Goal: Task Accomplishment & Management: Use online tool/utility

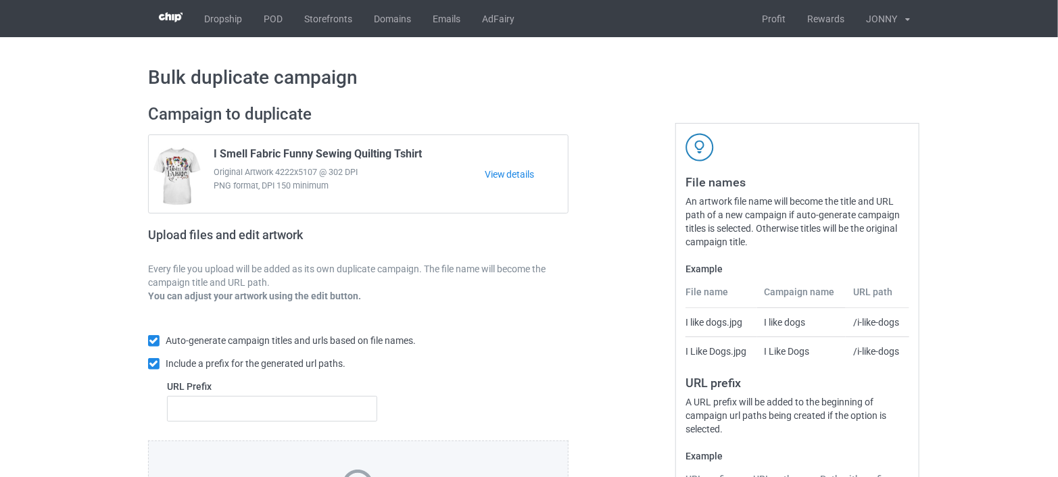
scroll to position [179, 0]
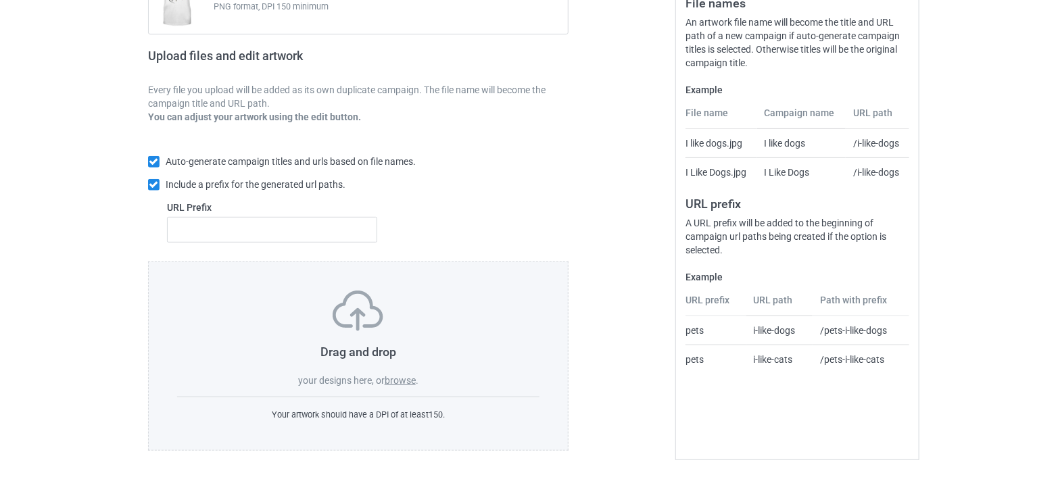
click at [390, 380] on label "browse" at bounding box center [400, 380] width 31 height 11
click at [0, 0] on input "browse" at bounding box center [0, 0] width 0 height 0
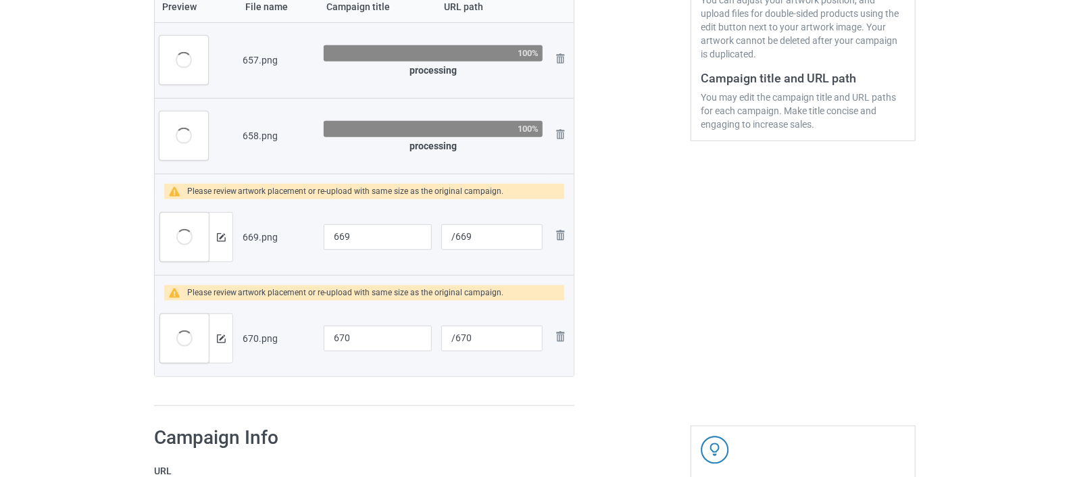
scroll to position [330, 0]
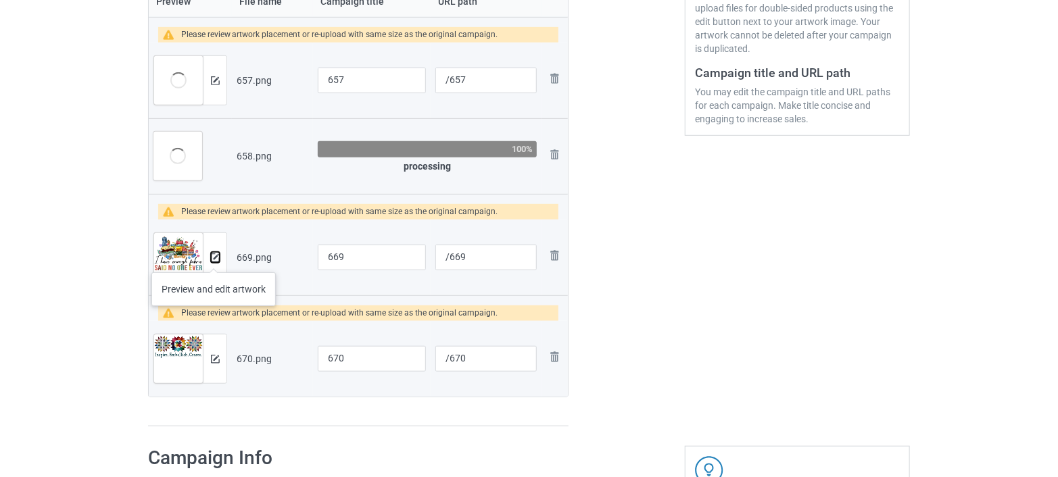
click at [214, 259] on img at bounding box center [215, 257] width 9 height 9
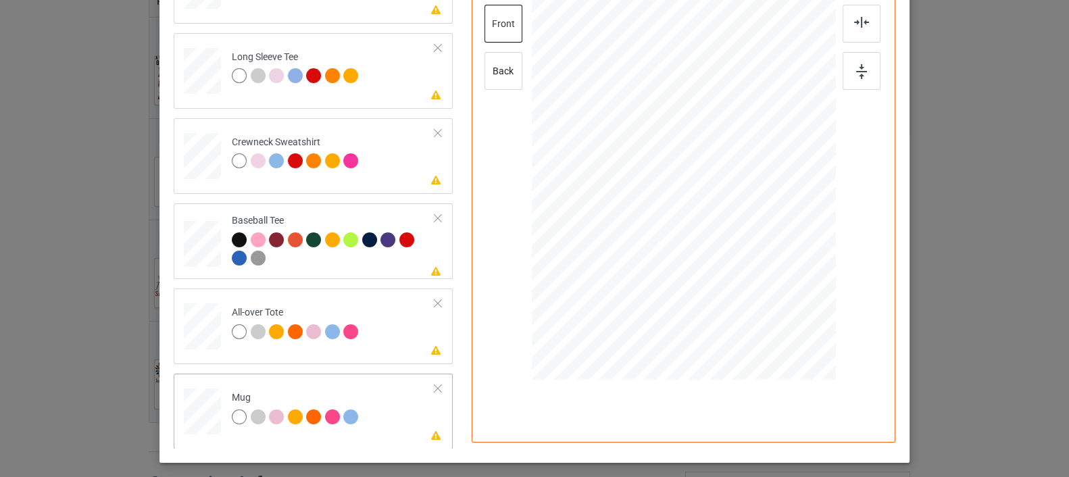
scroll to position [302, 0]
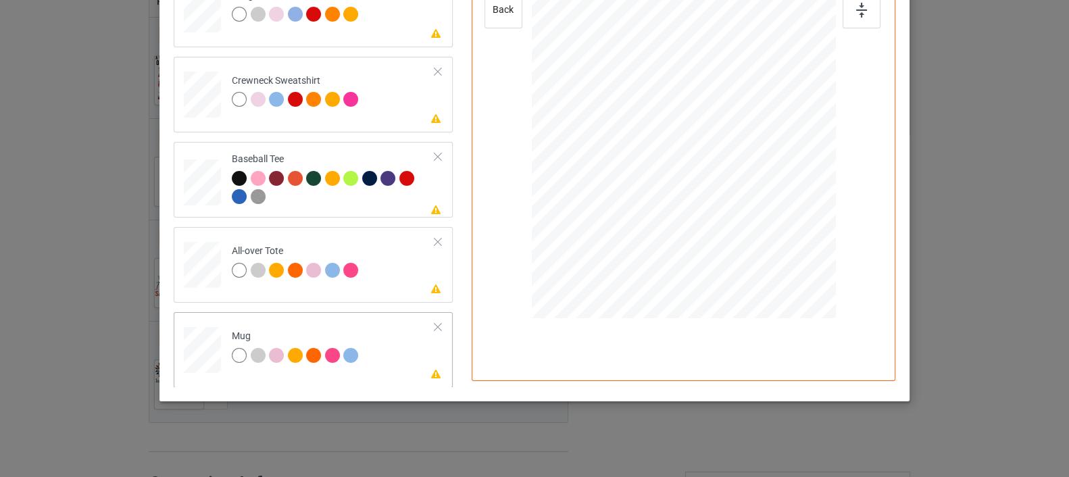
click at [746, 153] on div at bounding box center [684, 128] width 182 height 129
drag, startPoint x: 772, startPoint y: 191, endPoint x: 754, endPoint y: 166, distance: 30.6
click at [754, 166] on div at bounding box center [684, 128] width 304 height 126
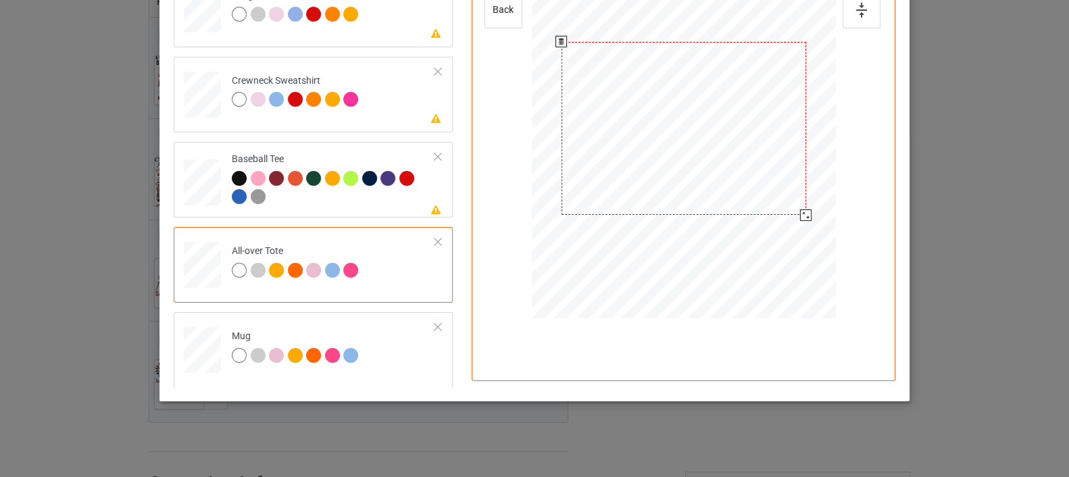
drag, startPoint x: 770, startPoint y: 195, endPoint x: 795, endPoint y: 225, distance: 39.4
click at [795, 225] on div at bounding box center [684, 128] width 304 height 304
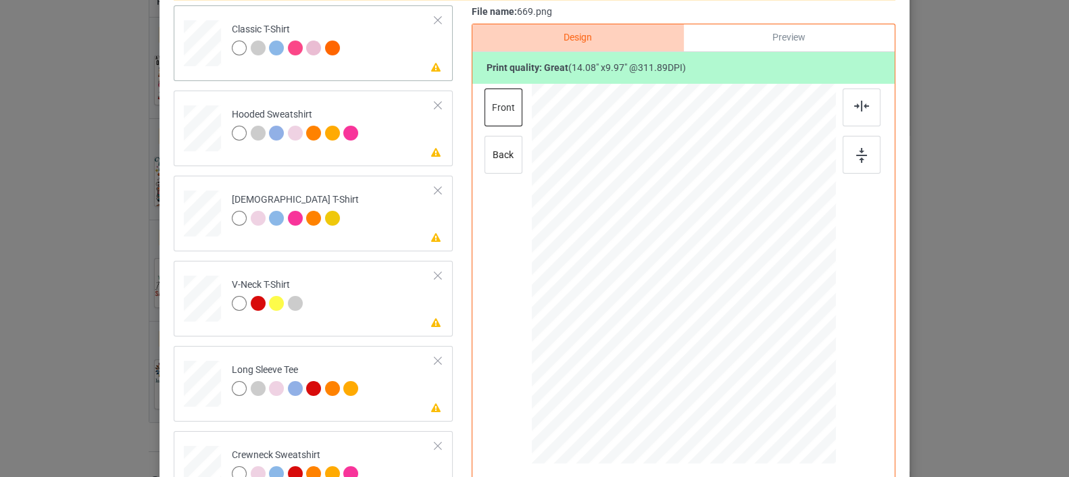
scroll to position [0, 0]
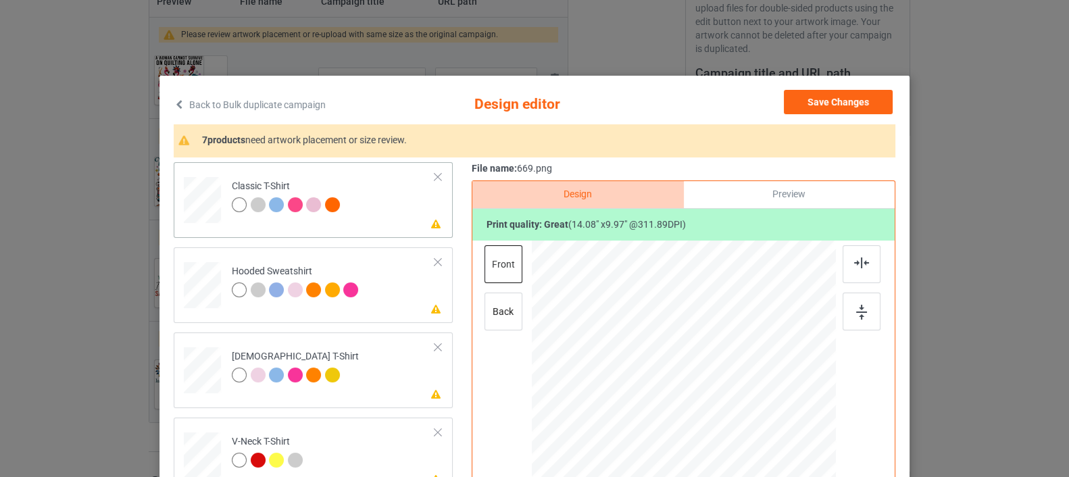
click at [199, 203] on div at bounding box center [203, 196] width 16 height 18
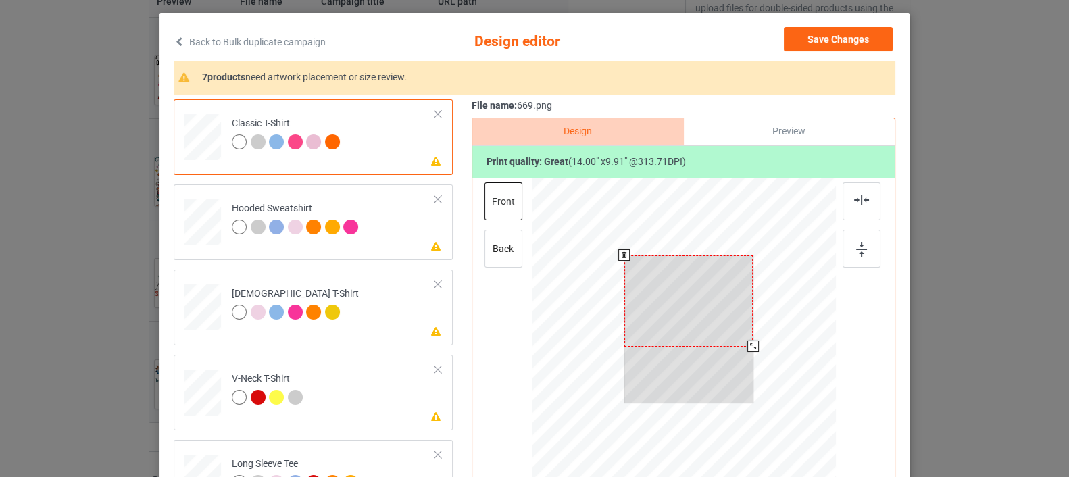
scroll to position [150, 0]
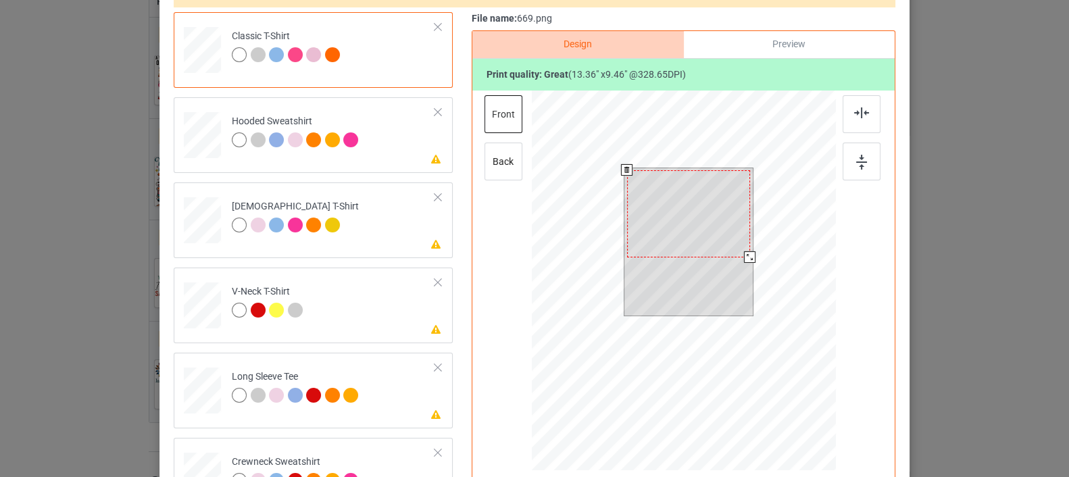
click at [744, 258] on div at bounding box center [749, 256] width 11 height 11
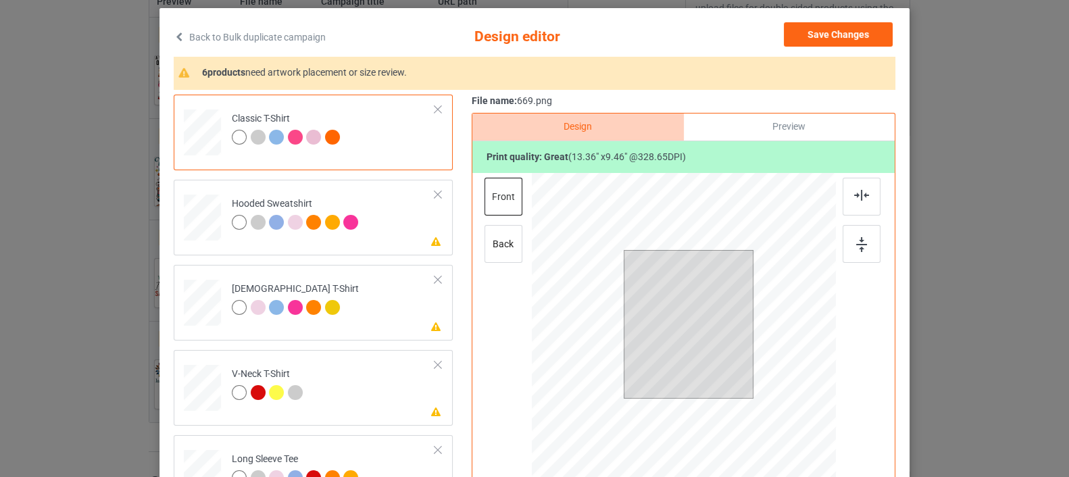
scroll to position [0, 0]
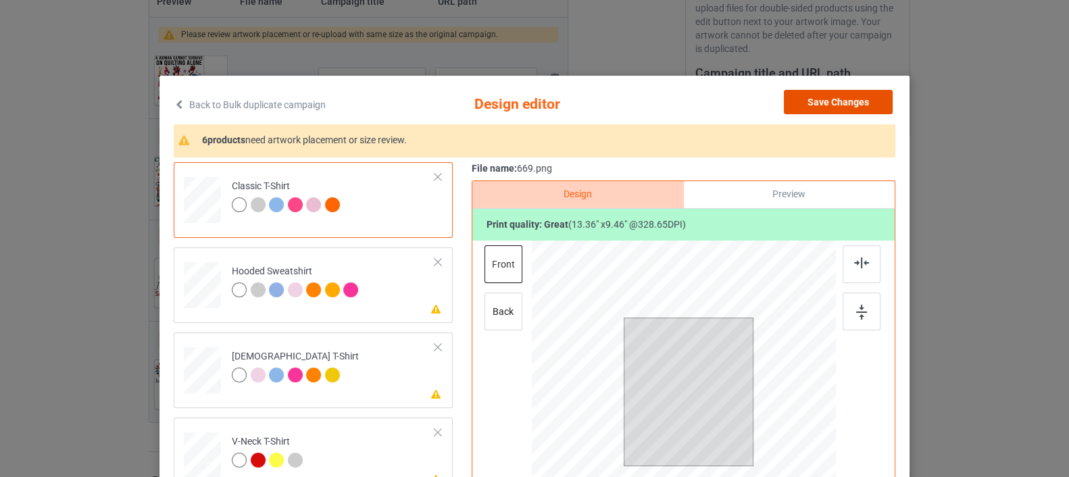
click at [813, 97] on button "Save Changes" at bounding box center [838, 102] width 109 height 24
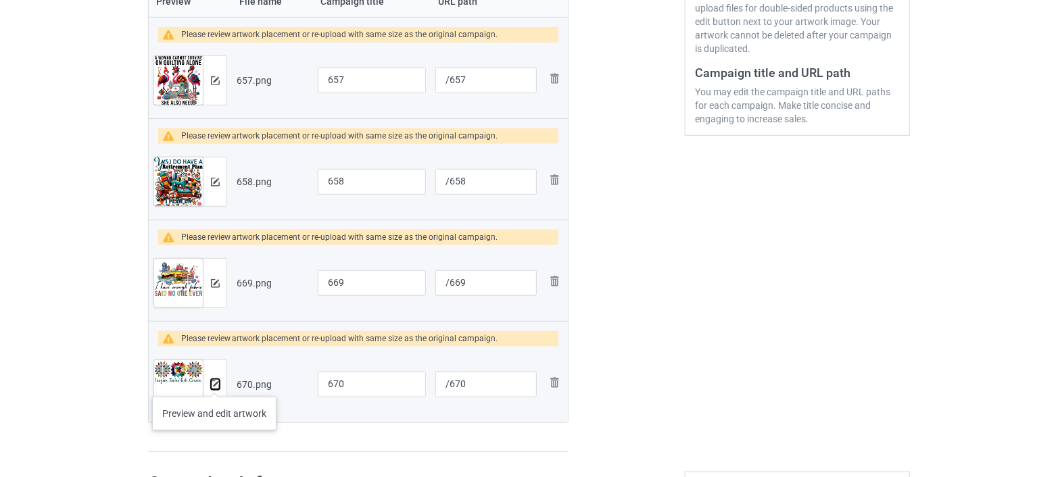
click at [214, 383] on img at bounding box center [215, 385] width 9 height 9
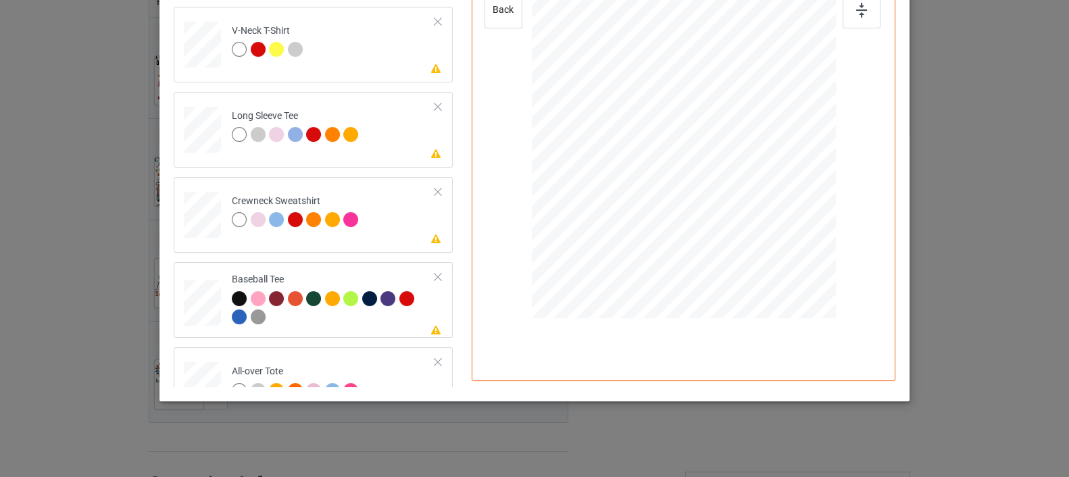
scroll to position [229, 0]
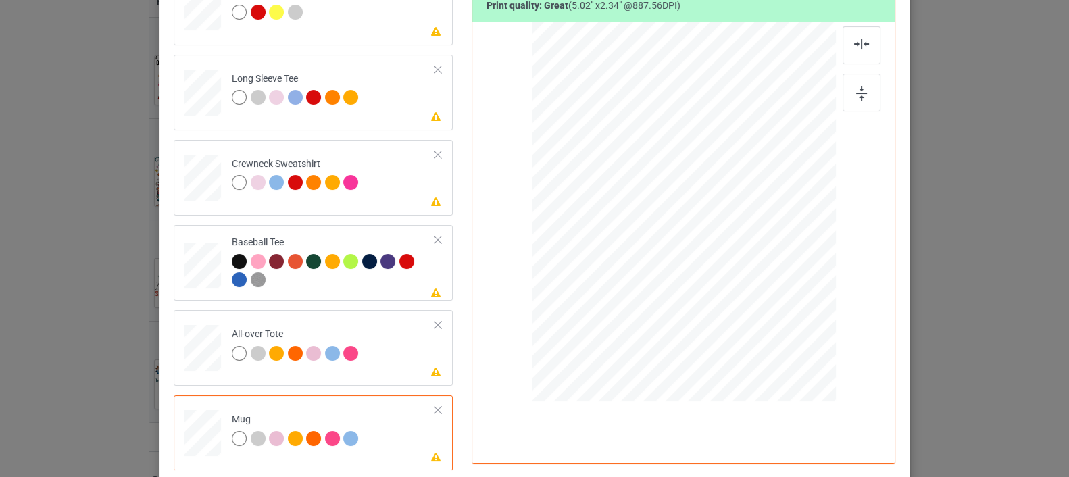
scroll to position [152, 0]
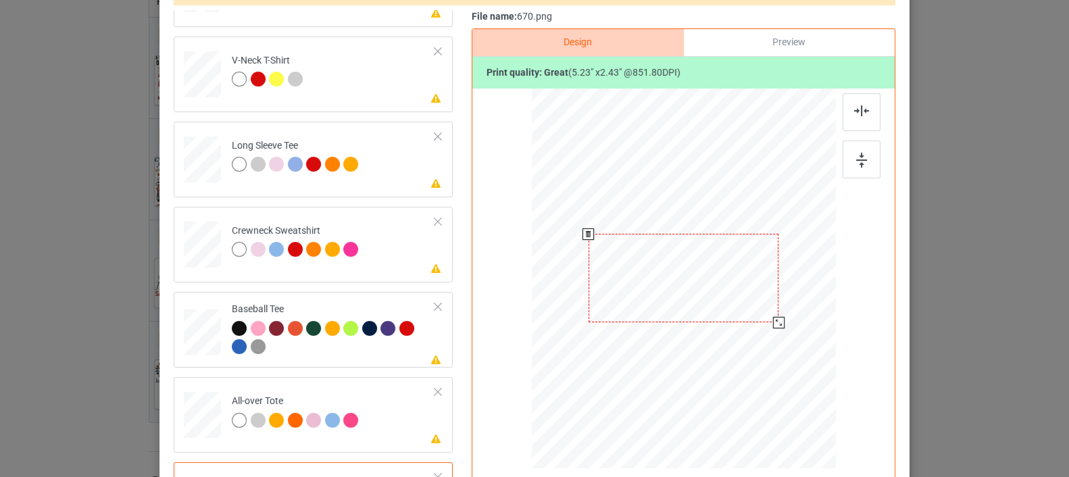
click at [773, 325] on div at bounding box center [778, 322] width 11 height 11
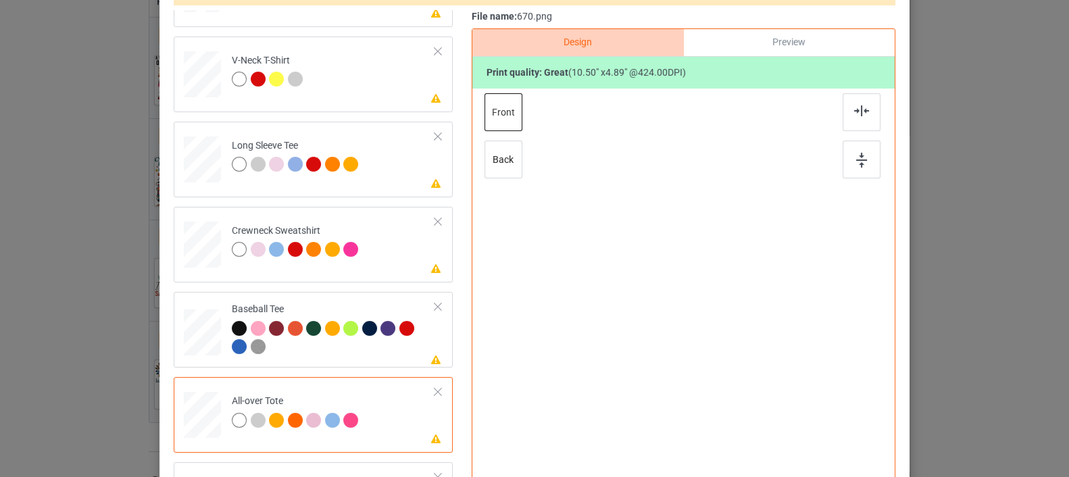
scroll to position [227, 0]
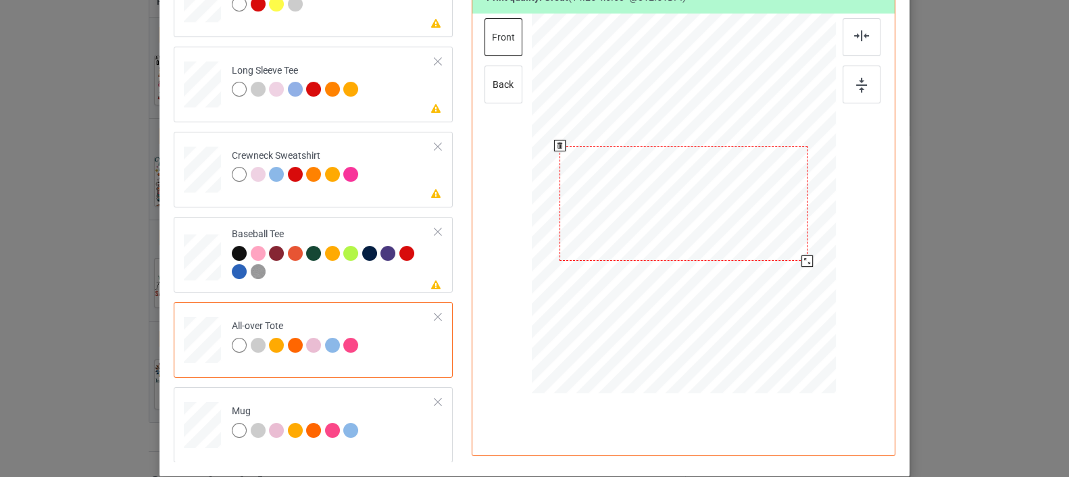
drag, startPoint x: 767, startPoint y: 246, endPoint x: 790, endPoint y: 276, distance: 38.1
click at [790, 276] on div at bounding box center [684, 203] width 304 height 304
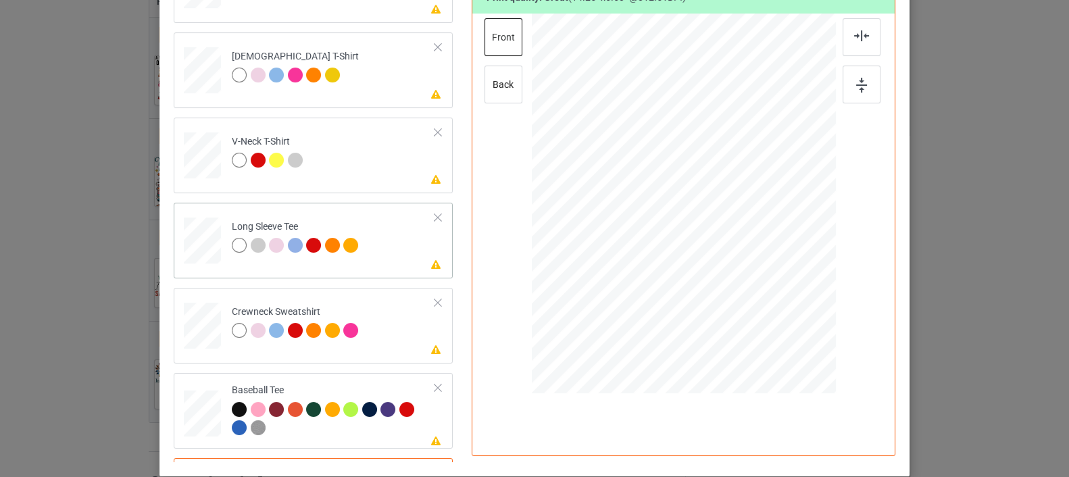
scroll to position [0, 0]
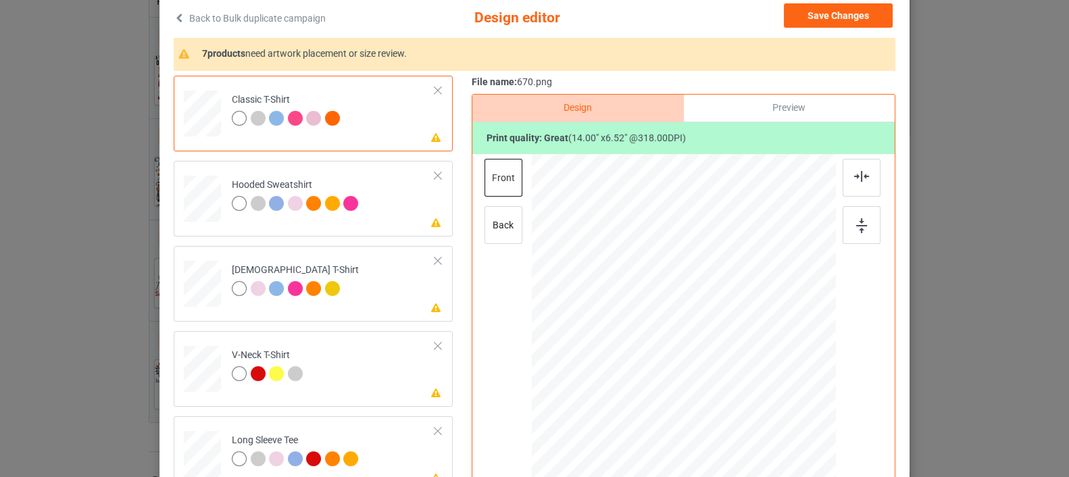
scroll to position [150, 0]
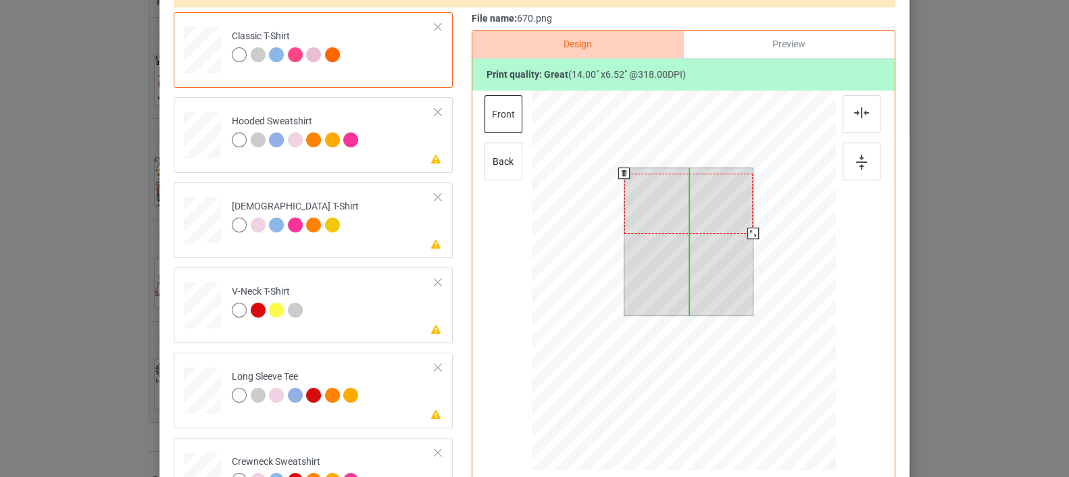
click at [681, 218] on div at bounding box center [688, 204] width 129 height 60
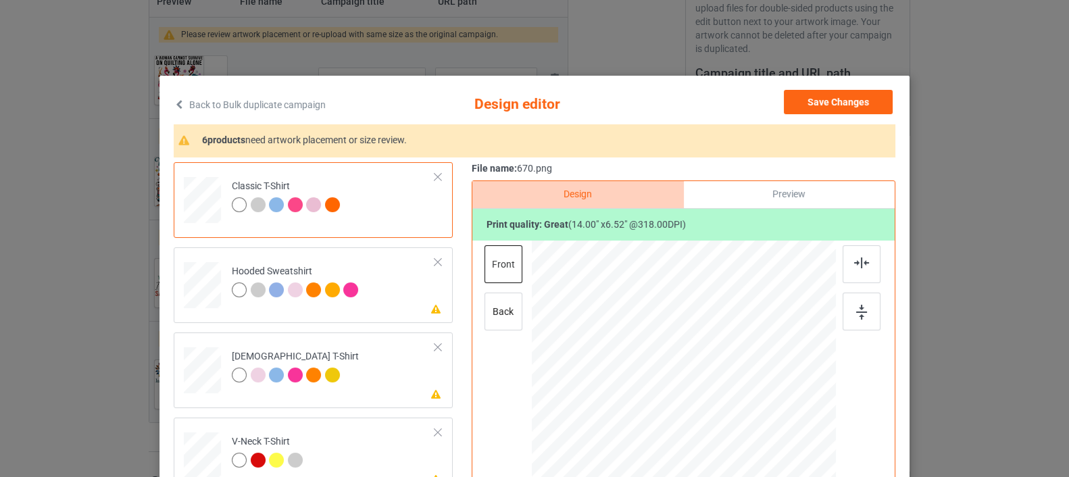
scroll to position [0, 0]
click at [814, 97] on button "Save Changes" at bounding box center [838, 102] width 109 height 24
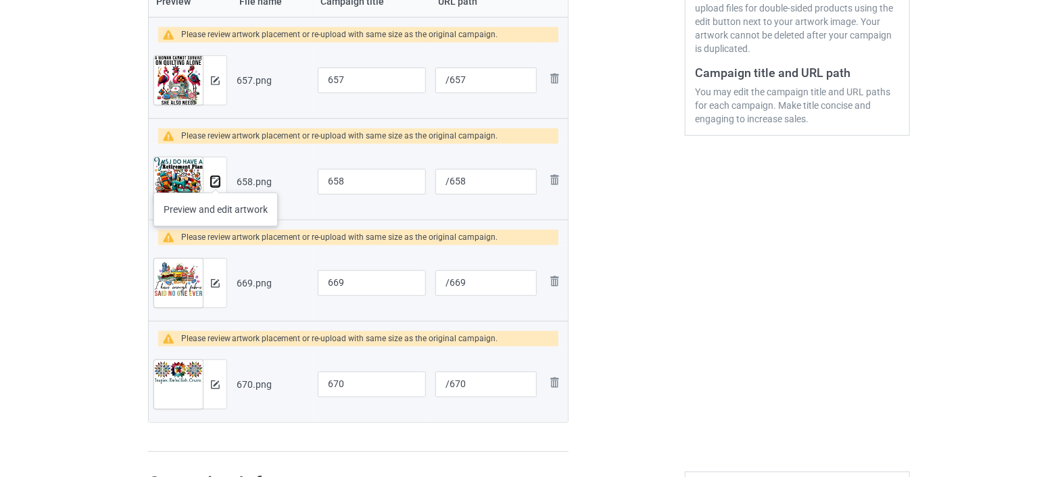
click at [216, 180] on img at bounding box center [215, 182] width 9 height 9
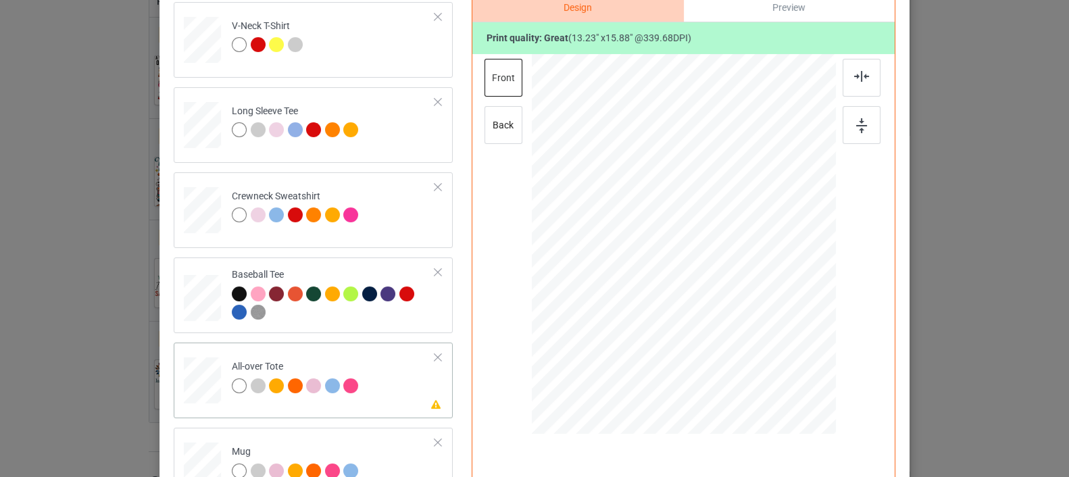
scroll to position [302, 0]
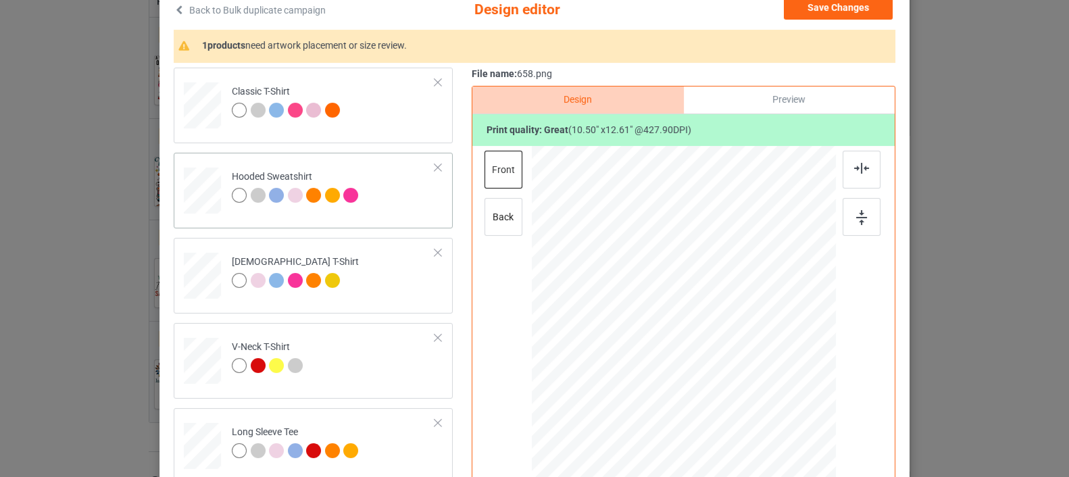
scroll to position [0, 0]
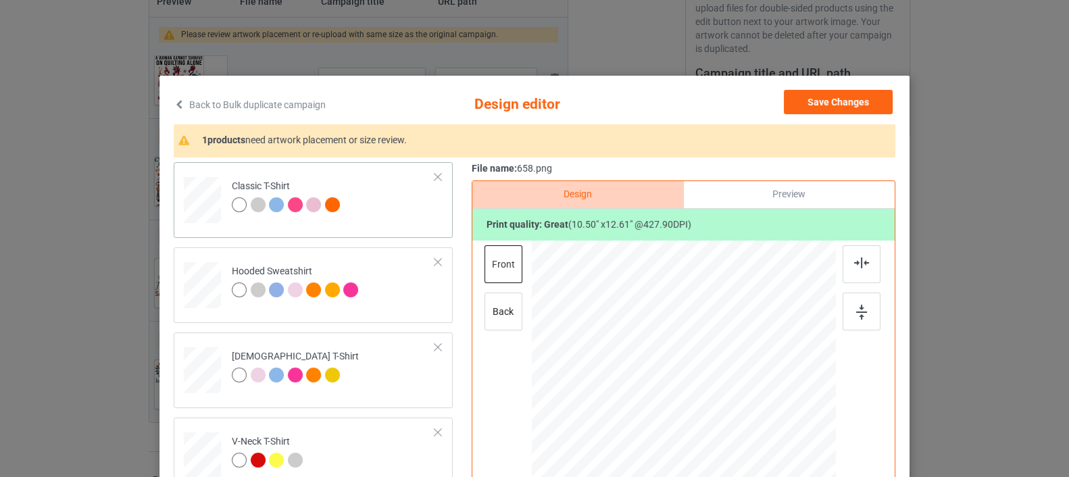
click at [201, 200] on div at bounding box center [203, 196] width 16 height 18
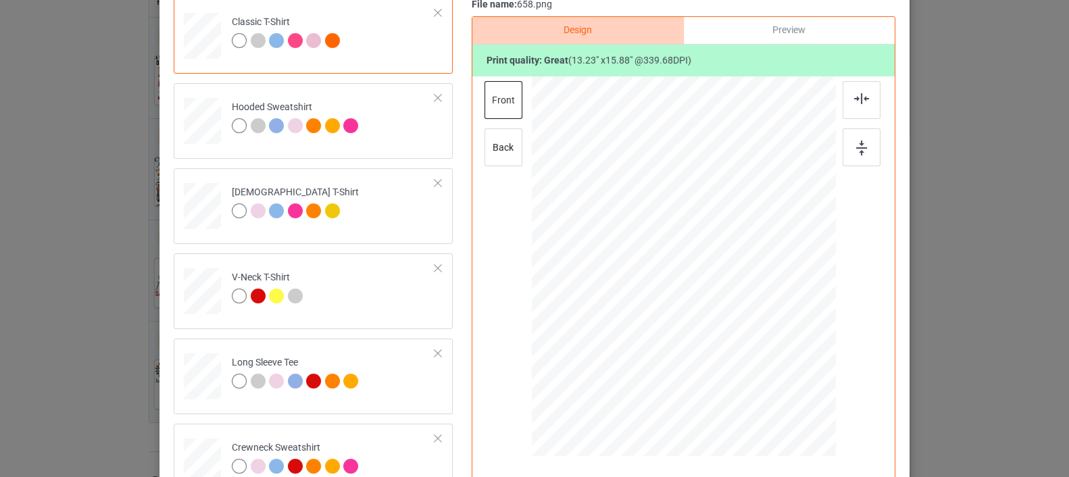
scroll to position [225, 0]
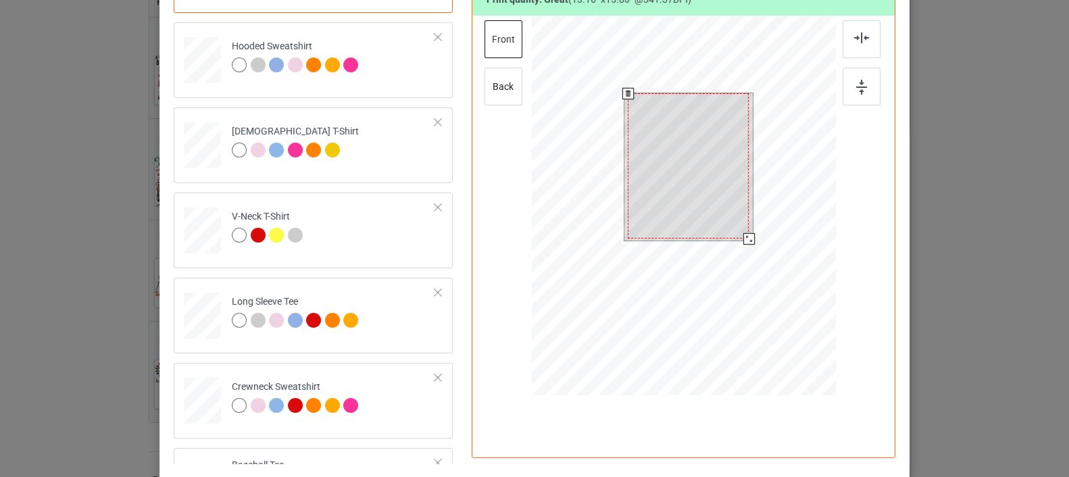
drag, startPoint x: 747, startPoint y: 237, endPoint x: 740, endPoint y: 234, distance: 7.3
click at [743, 234] on div at bounding box center [748, 238] width 11 height 11
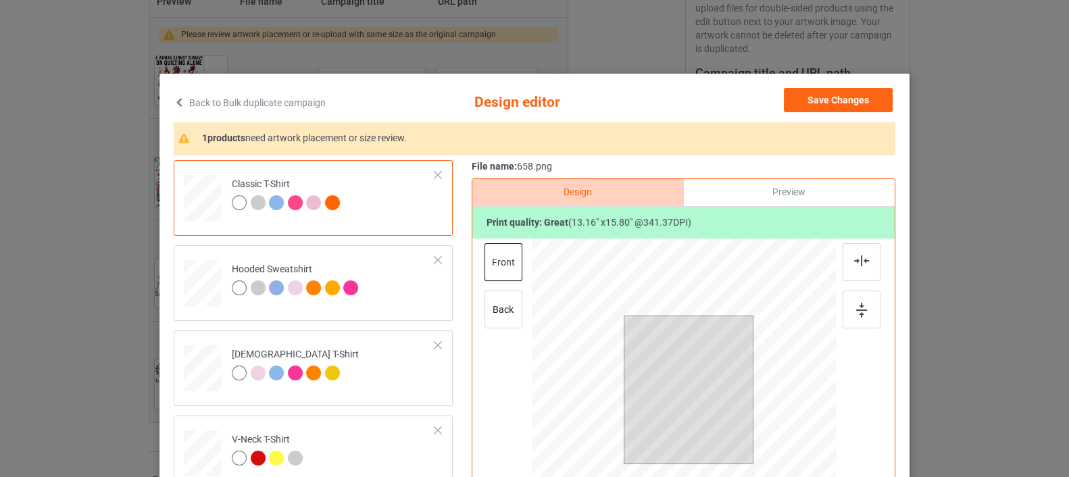
scroll to position [0, 0]
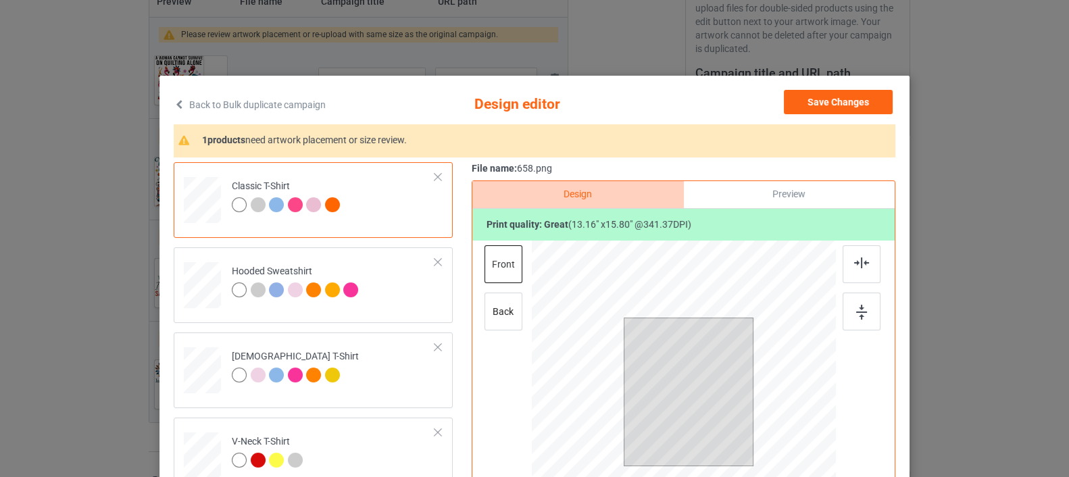
click at [203, 201] on div at bounding box center [203, 196] width 16 height 18
click at [848, 101] on button "Save Changes" at bounding box center [838, 102] width 109 height 24
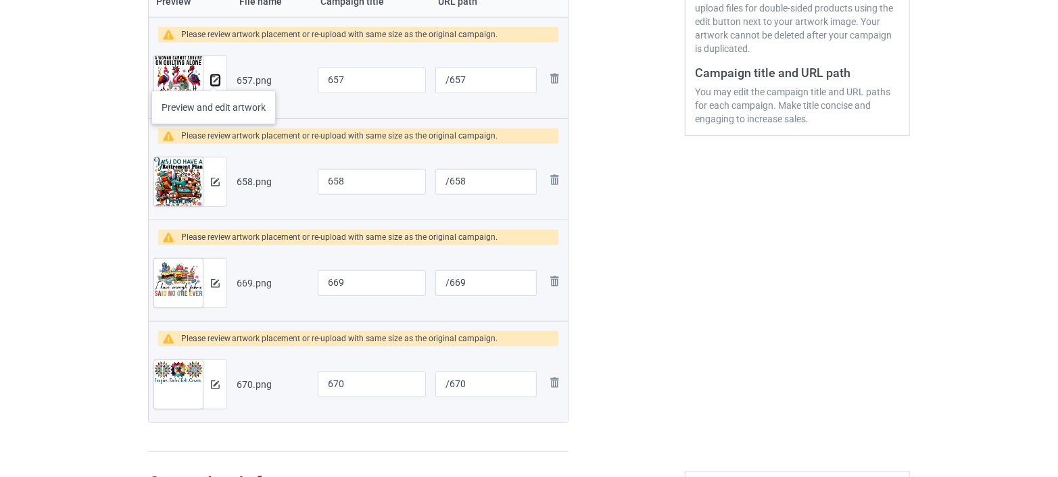
click at [214, 77] on img at bounding box center [215, 80] width 9 height 9
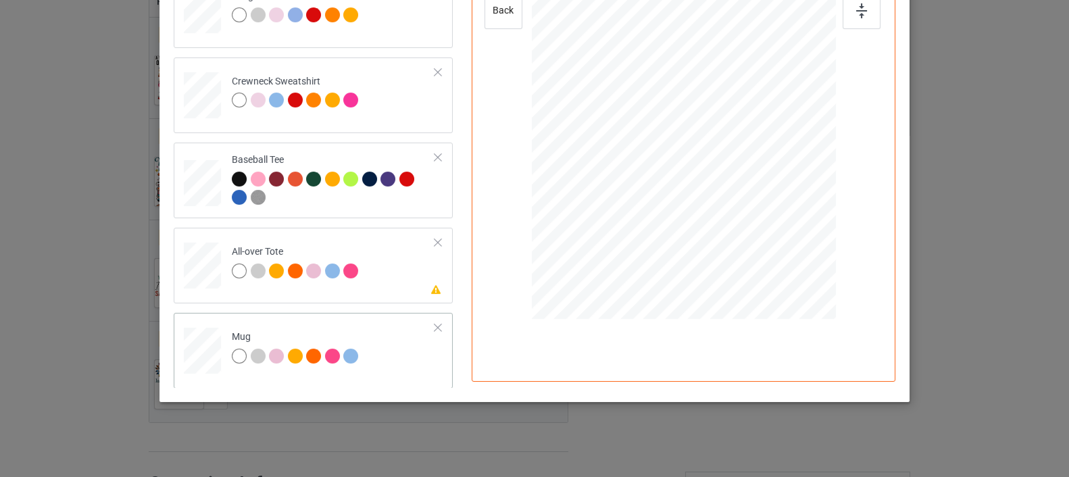
scroll to position [302, 0]
click at [804, 183] on div at bounding box center [809, 182] width 11 height 11
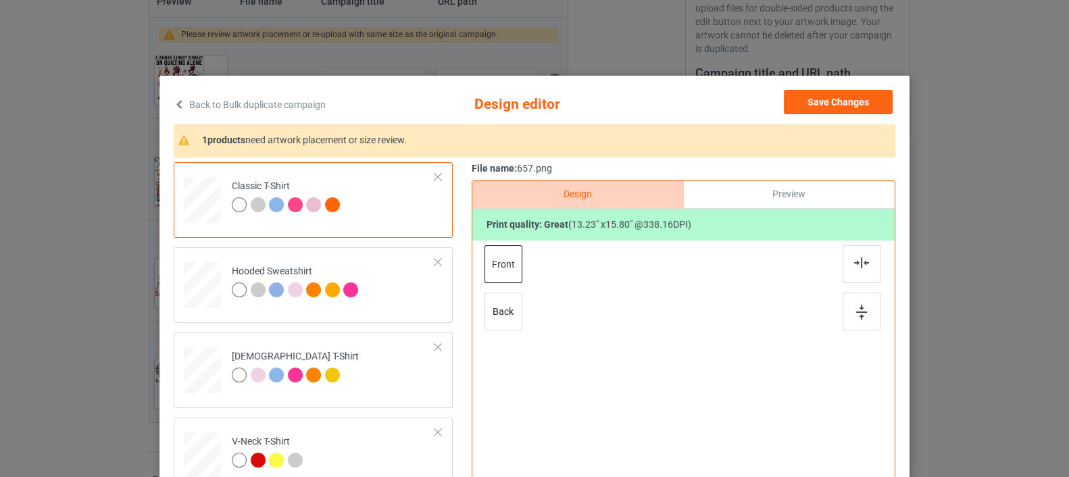
scroll to position [225, 0]
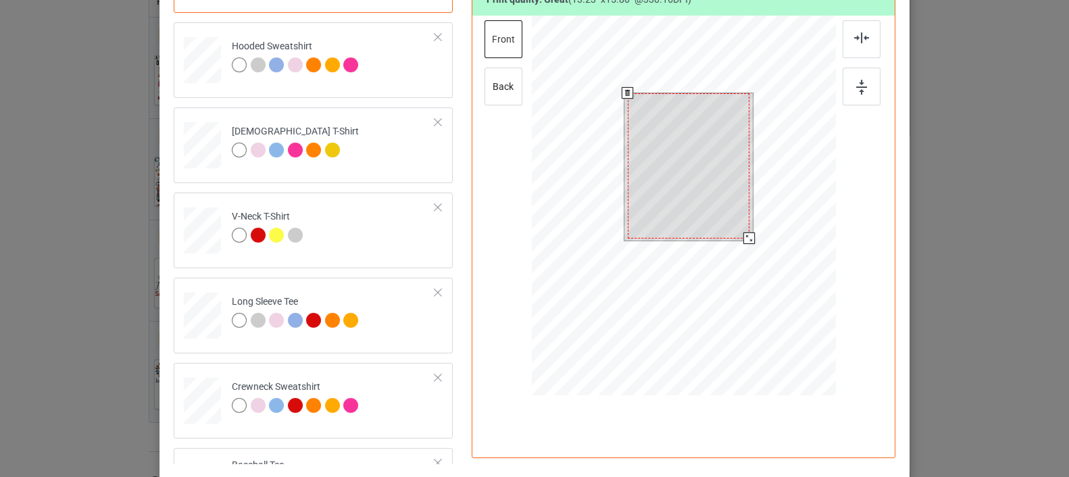
click at [723, 212] on div at bounding box center [689, 165] width 122 height 145
click at [712, 216] on div at bounding box center [689, 167] width 122 height 145
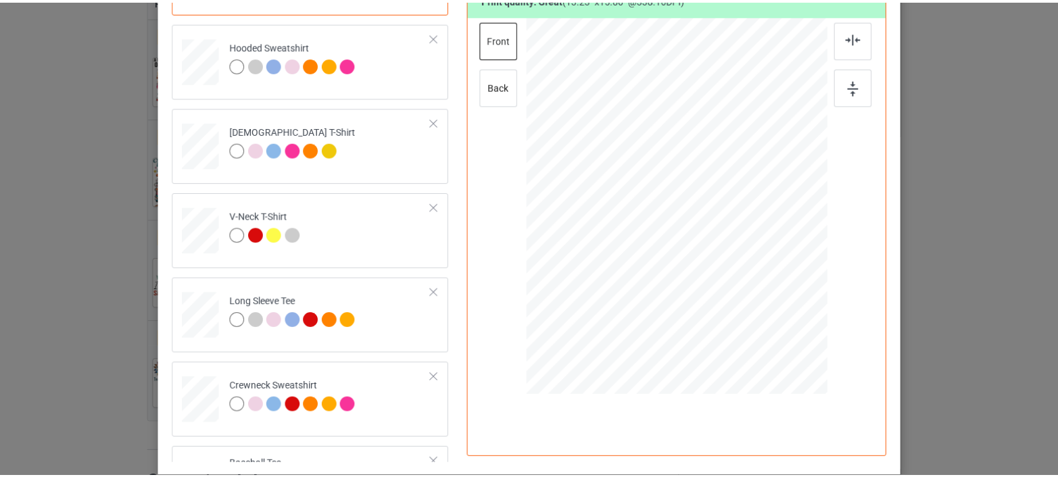
scroll to position [0, 0]
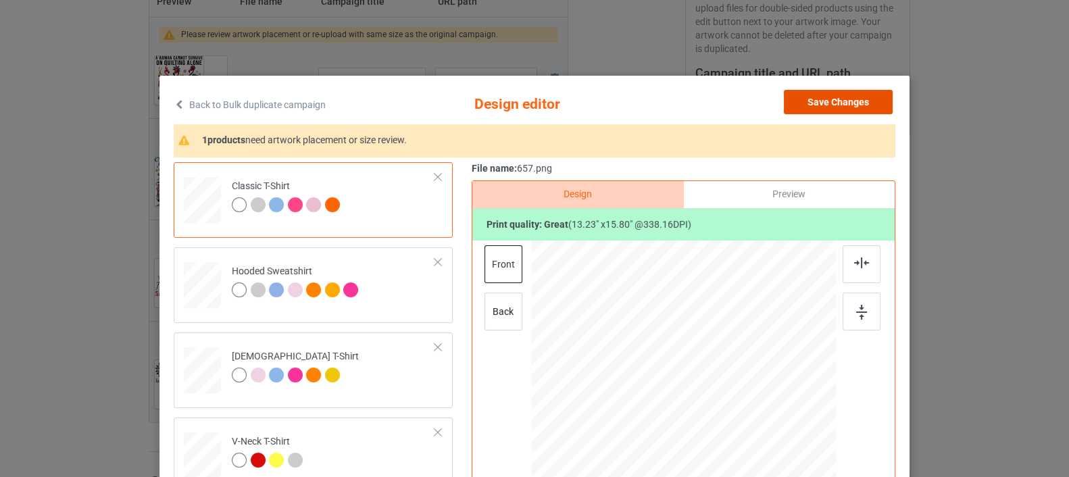
click at [828, 103] on button "Save Changes" at bounding box center [838, 102] width 109 height 24
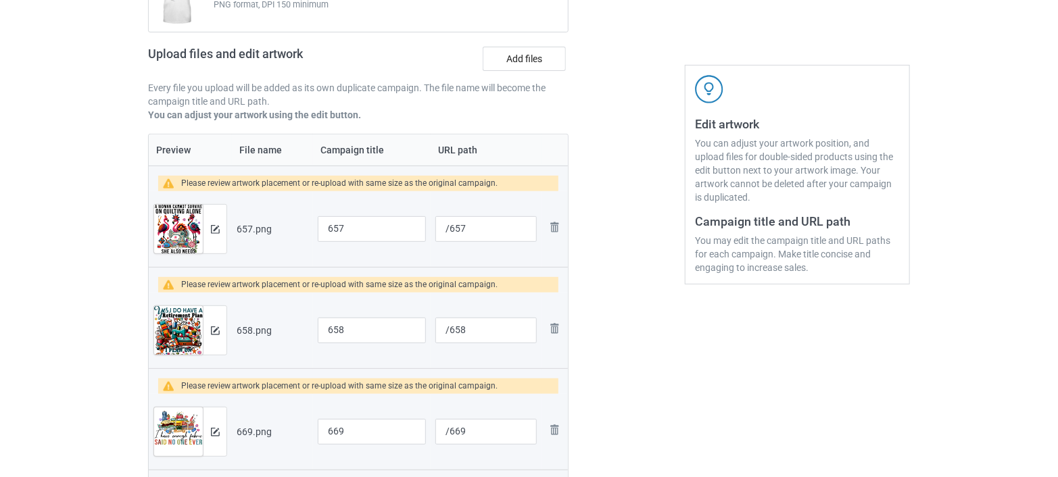
scroll to position [179, 0]
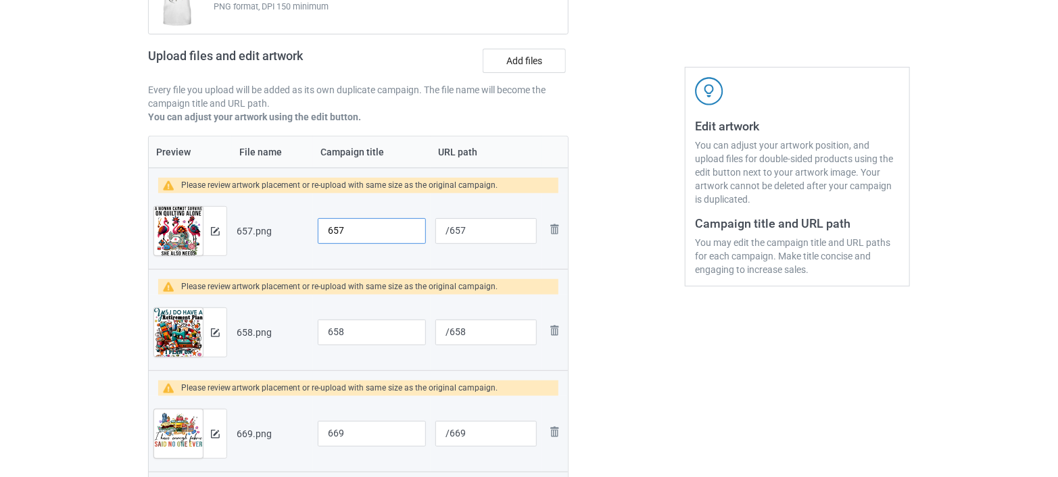
drag, startPoint x: 356, startPoint y: 228, endPoint x: 297, endPoint y: 229, distance: 58.1
click at [297, 229] on tr "Preview and edit artwork 657.png 657 /657 Remove file" at bounding box center [358, 231] width 419 height 76
drag, startPoint x: 388, startPoint y: 227, endPoint x: 317, endPoint y: 237, distance: 71.7
click at [318, 237] on input "Cute Quilting Besties Sewing Quilting Quilter Sewer Tshirt" at bounding box center [372, 231] width 108 height 26
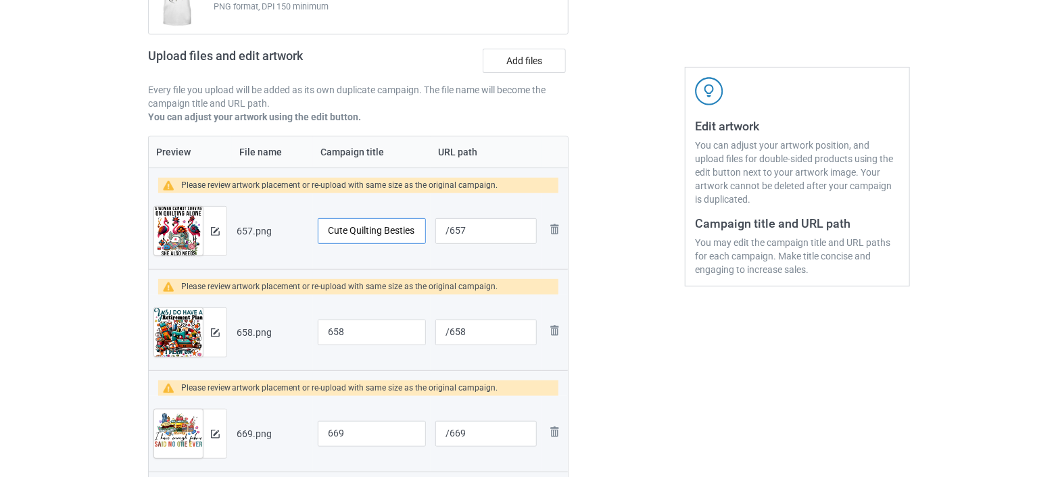
click at [349, 228] on input "Cute Quilting Besties Sewing Quilting Quilter Sewer Tshirt" at bounding box center [372, 231] width 108 height 26
drag, startPoint x: 325, startPoint y: 225, endPoint x: 340, endPoint y: 235, distance: 17.6
click at [340, 235] on input "Cute Quilting Besties Sewing Quilting Quilter Sewer Tshirt" at bounding box center [372, 231] width 108 height 26
type input "Cute Quilting Besties Sewing Quilting Quilter Sewer Tshirt"
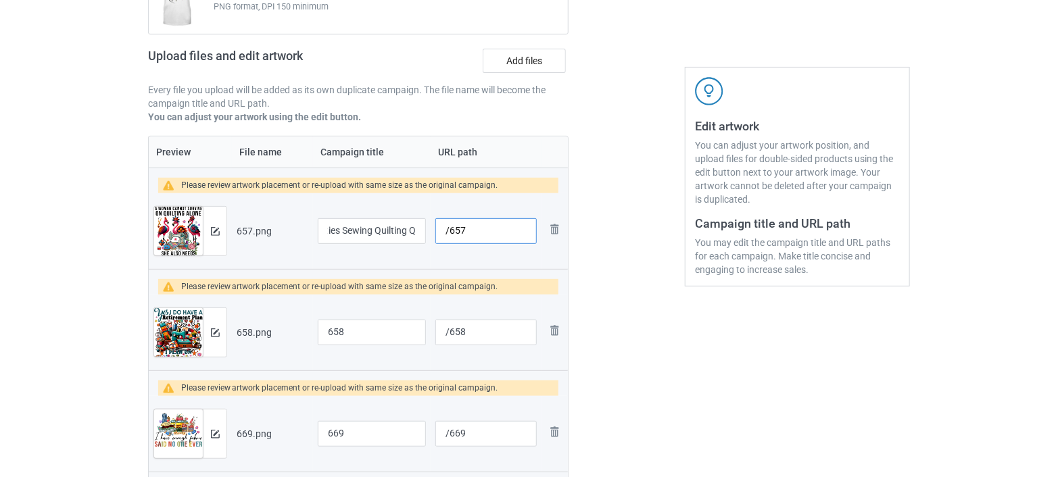
scroll to position [0, 0]
drag, startPoint x: 474, startPoint y: 228, endPoint x: 442, endPoint y: 237, distance: 33.6
click at [442, 237] on input "/657" at bounding box center [485, 231] width 101 height 26
paste input "cute quilting besties"
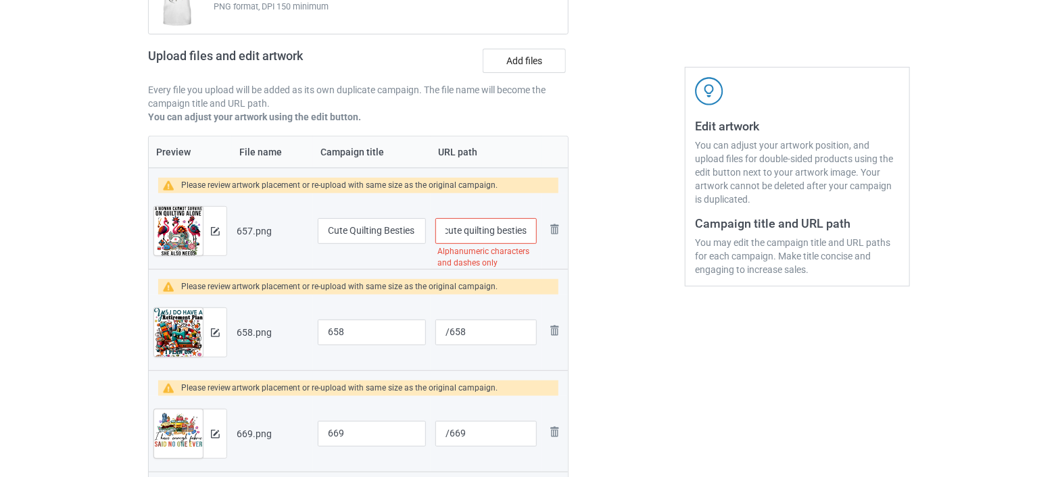
click at [496, 232] on input "/cute quilting besties" at bounding box center [485, 231] width 101 height 26
click at [468, 228] on input "/cute quilting-besties" at bounding box center [485, 231] width 101 height 26
click at [464, 230] on input "/cute quilting-besties" at bounding box center [485, 231] width 101 height 26
type input "/cute-quilting-besties"
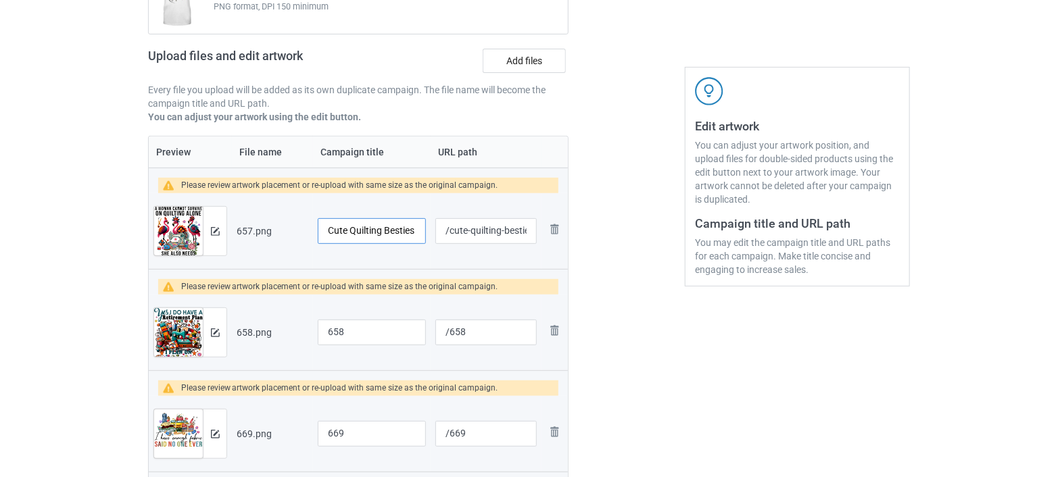
scroll to position [0, 152]
drag, startPoint x: 352, startPoint y: 230, endPoint x: 455, endPoint y: 232, distance: 102.8
click at [455, 232] on tr "Preview and edit artwork 657.png Cute Quilting Besties Sewing Quilting Quilter …" at bounding box center [358, 231] width 419 height 76
click at [383, 230] on input "Cute Quilting Besties Sewing Quilting Quilter Sewer Tshirt" at bounding box center [372, 231] width 108 height 26
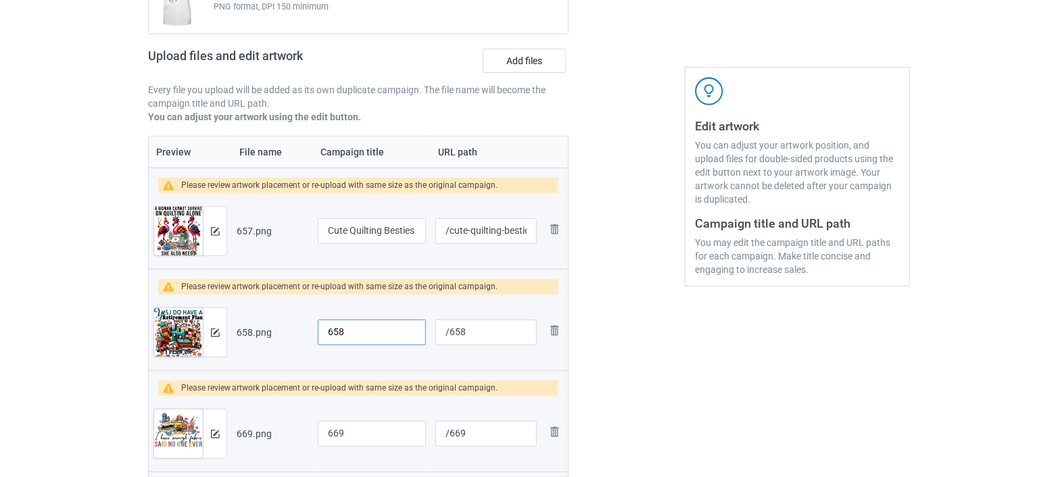
drag, startPoint x: 361, startPoint y: 333, endPoint x: 322, endPoint y: 337, distance: 39.5
click at [322, 337] on input "658" at bounding box center [372, 333] width 108 height 26
type input "f"
type input "Funny Sewing Quilting I Plan On Quilting Tshirt"
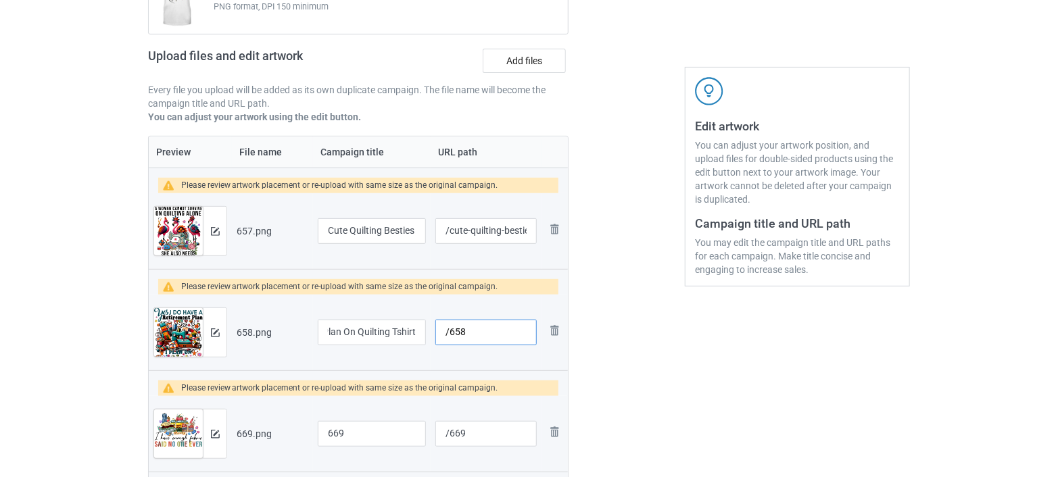
scroll to position [0, 0]
drag, startPoint x: 469, startPoint y: 326, endPoint x: 448, endPoint y: 333, distance: 22.2
click at [448, 333] on input "/658" at bounding box center [485, 333] width 101 height 26
type input "/plan-quilting-sewing"
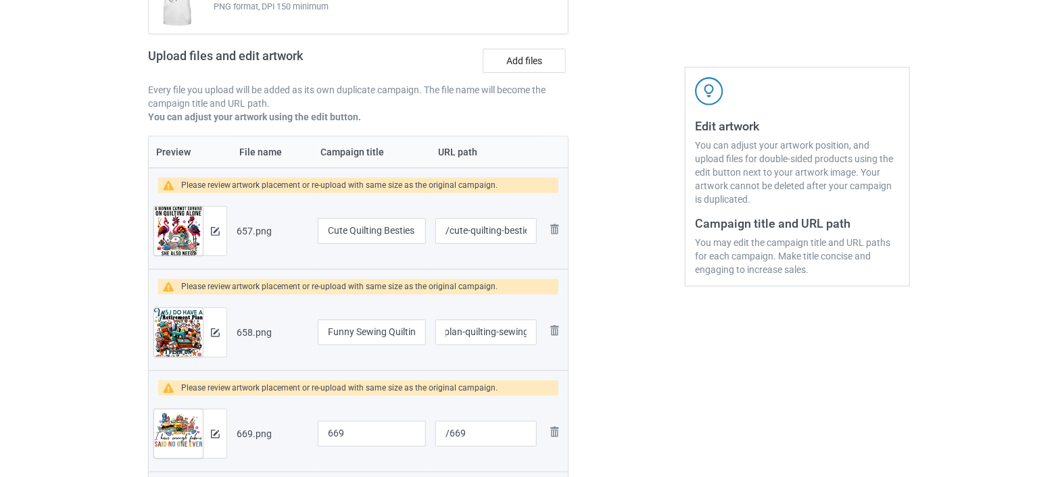
scroll to position [0, 0]
click at [612, 358] on div at bounding box center [626, 264] width 97 height 697
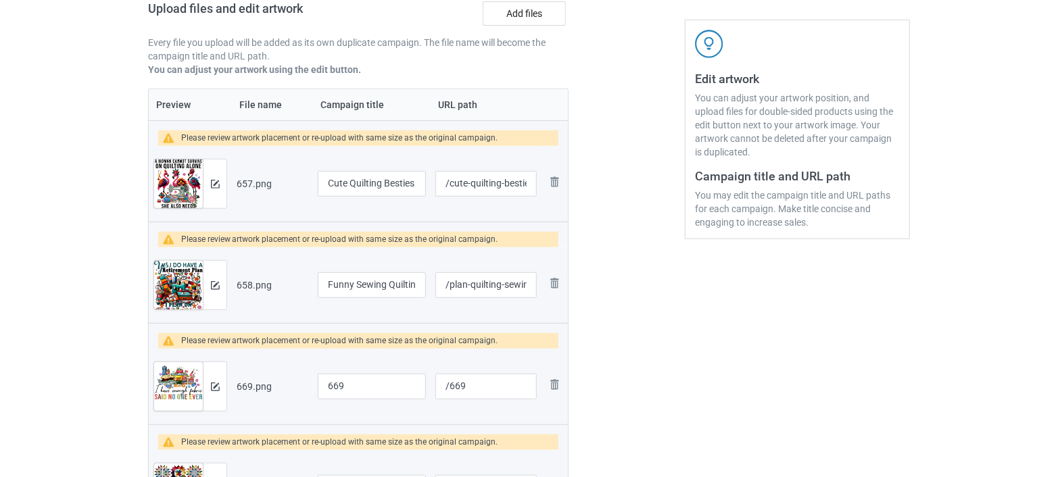
scroll to position [330, 0]
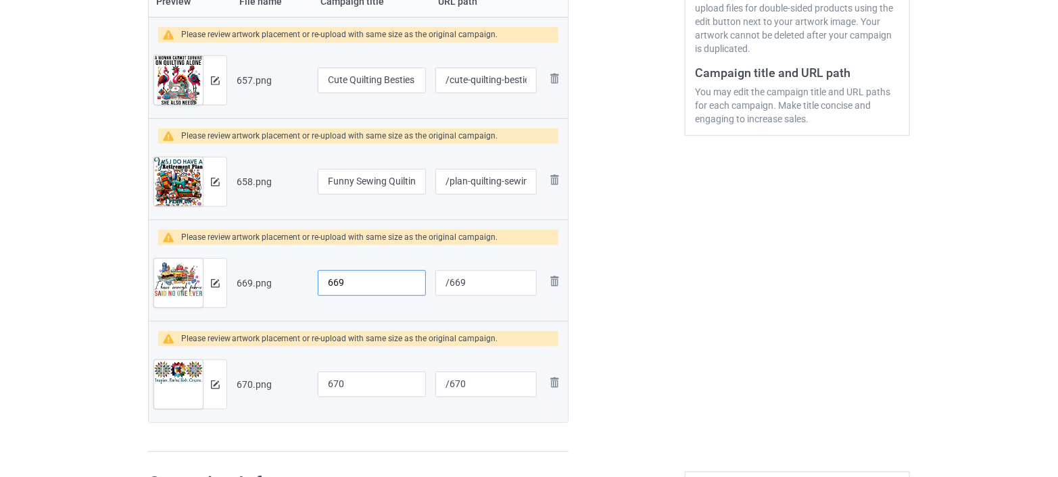
drag, startPoint x: 353, startPoint y: 280, endPoint x: 316, endPoint y: 294, distance: 39.2
click at [316, 294] on td "669" at bounding box center [372, 283] width 118 height 76
drag, startPoint x: 414, startPoint y: 278, endPoint x: 287, endPoint y: 280, distance: 127.1
click at [287, 280] on tr "Preview and edit artwork 669.png I Have Enough Fabric Said No One Ever /669 Rem…" at bounding box center [358, 283] width 419 height 76
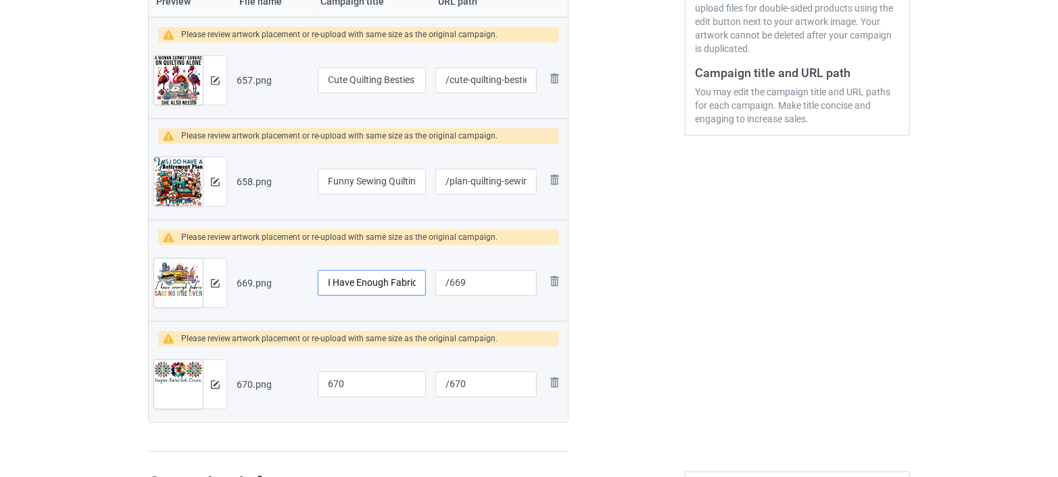
click at [355, 287] on input "I Have Enough Fabric Said No One Ever" at bounding box center [372, 283] width 108 height 26
drag, startPoint x: 324, startPoint y: 280, endPoint x: 435, endPoint y: 280, distance: 110.2
click at [435, 280] on tr "Preview and edit artwork 669.png I Have Enough Fabric Said No One Ever /669 Rem…" at bounding box center [358, 283] width 419 height 76
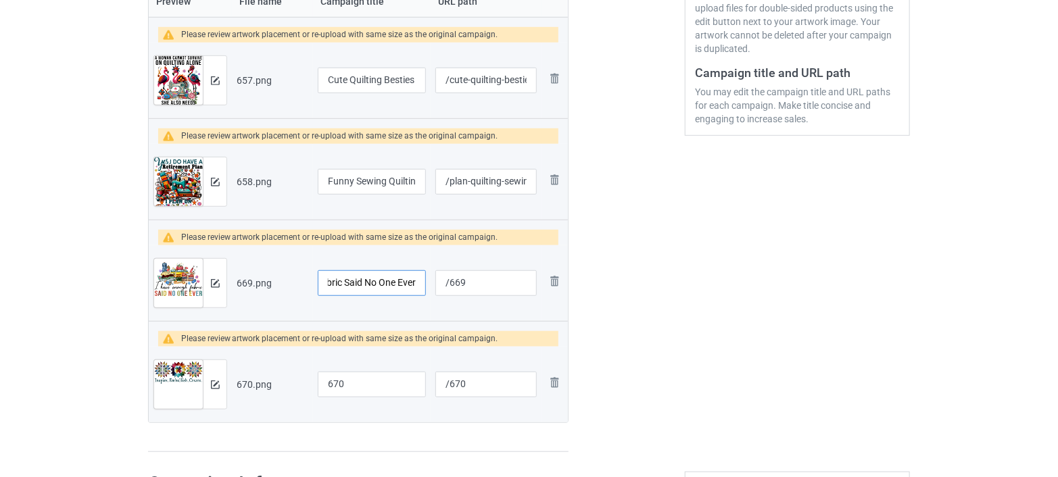
type input "I Have Enough Fabric Said No One Ever"
click at [356, 285] on input "I Have Enough Fabric Said No One Ever" at bounding box center [372, 283] width 108 height 26
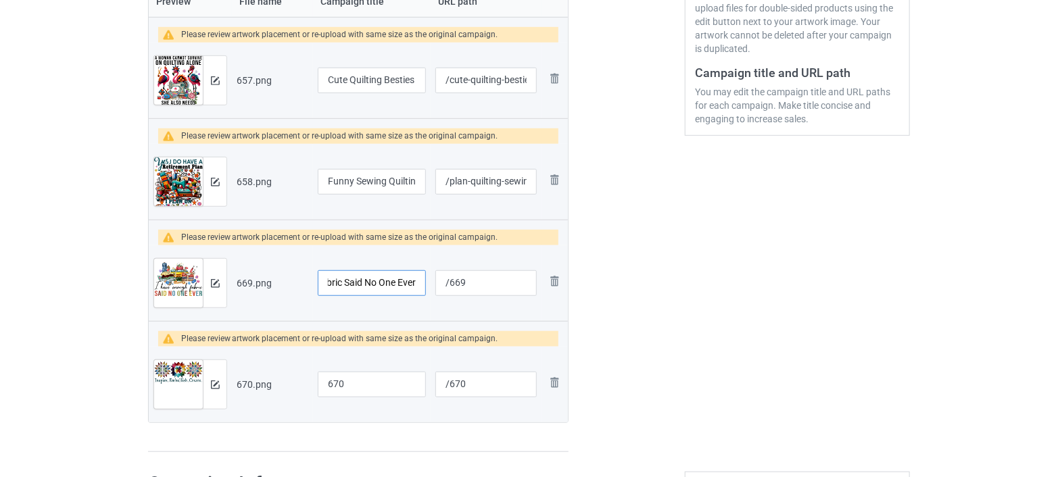
drag, startPoint x: 381, startPoint y: 285, endPoint x: 414, endPoint y: 285, distance: 33.8
click at [414, 285] on input "I Have Enough Fabric Said No One Ever" at bounding box center [372, 283] width 108 height 26
drag, startPoint x: 465, startPoint y: 281, endPoint x: 449, endPoint y: 294, distance: 20.2
click at [449, 294] on input "/669" at bounding box center [485, 283] width 101 height 26
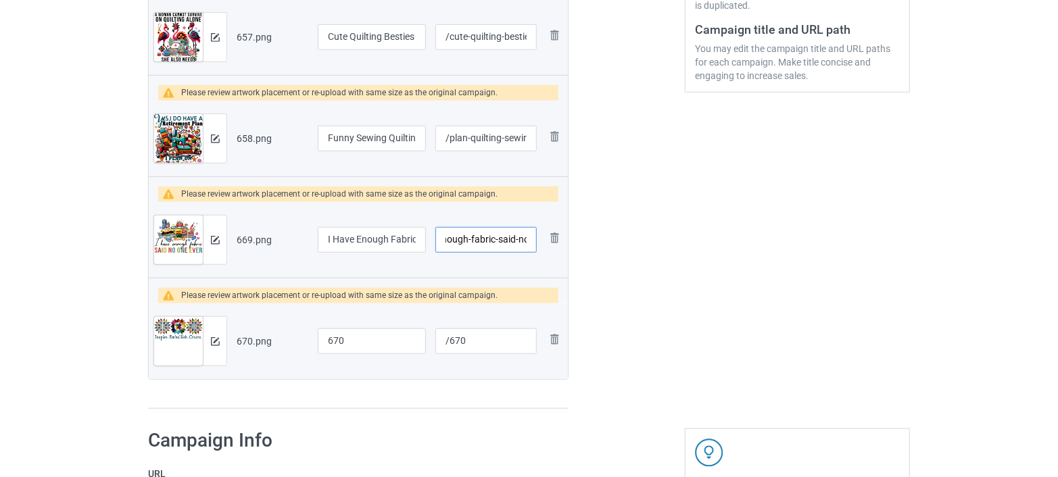
scroll to position [405, 0]
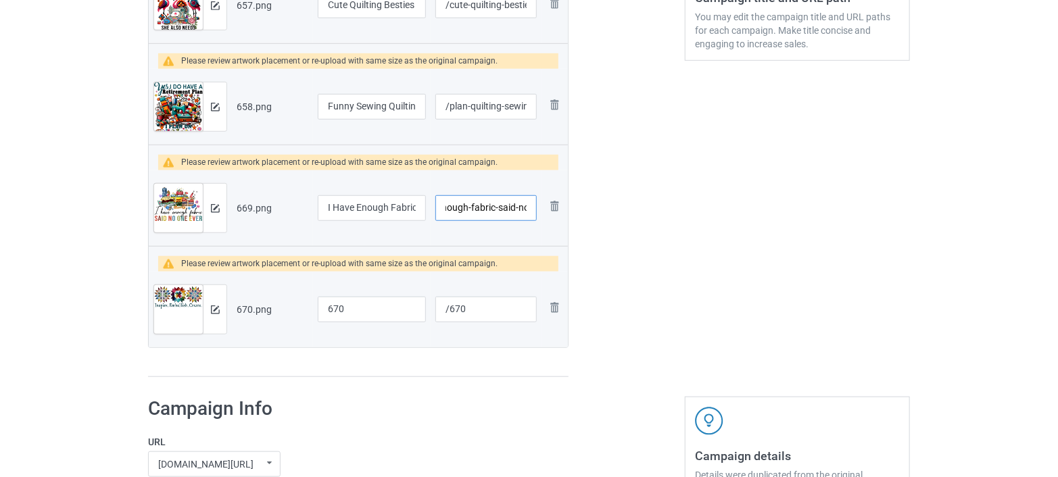
type input "/enough-fabric-said-no"
drag, startPoint x: 350, startPoint y: 304, endPoint x: 324, endPoint y: 316, distance: 28.8
click at [324, 316] on input "670" at bounding box center [372, 310] width 108 height 26
drag, startPoint x: 418, startPoint y: 310, endPoint x: 312, endPoint y: 310, distance: 105.4
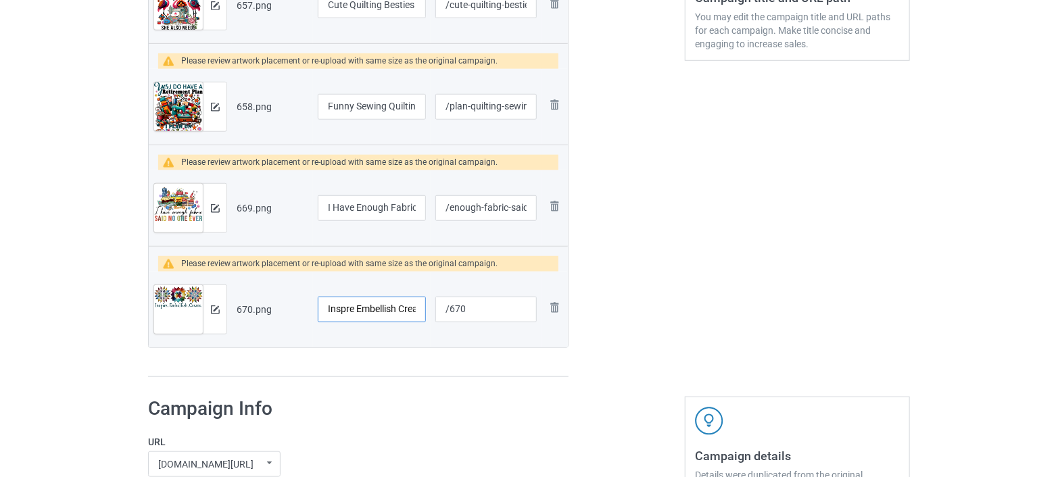
click at [313, 310] on td "Inspre Embellish Create" at bounding box center [372, 310] width 118 height 76
click at [329, 305] on input "Inspre Embellish Create" at bounding box center [372, 310] width 108 height 26
click at [357, 310] on input "Inspre Embellish Create" at bounding box center [372, 310] width 108 height 26
drag, startPoint x: 374, startPoint y: 307, endPoint x: 418, endPoint y: 310, distance: 43.3
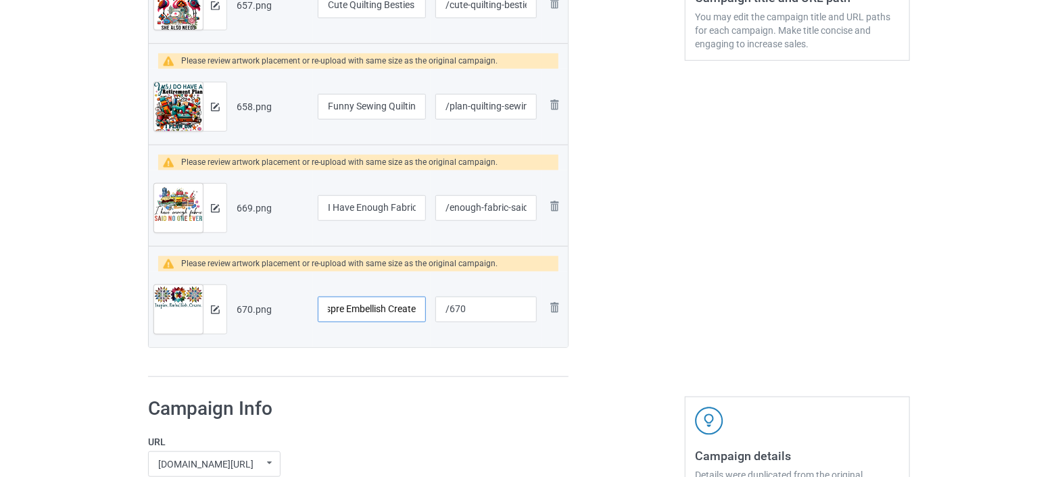
click at [418, 310] on input "Inspre Embellish Create" at bounding box center [372, 310] width 108 height 26
drag, startPoint x: 353, startPoint y: 308, endPoint x: 289, endPoint y: 311, distance: 64.3
click at [289, 311] on tr "Preview and edit artwork 670.png Inspre Embellish Create Cute Sewing Quilting T…" at bounding box center [358, 310] width 419 height 76
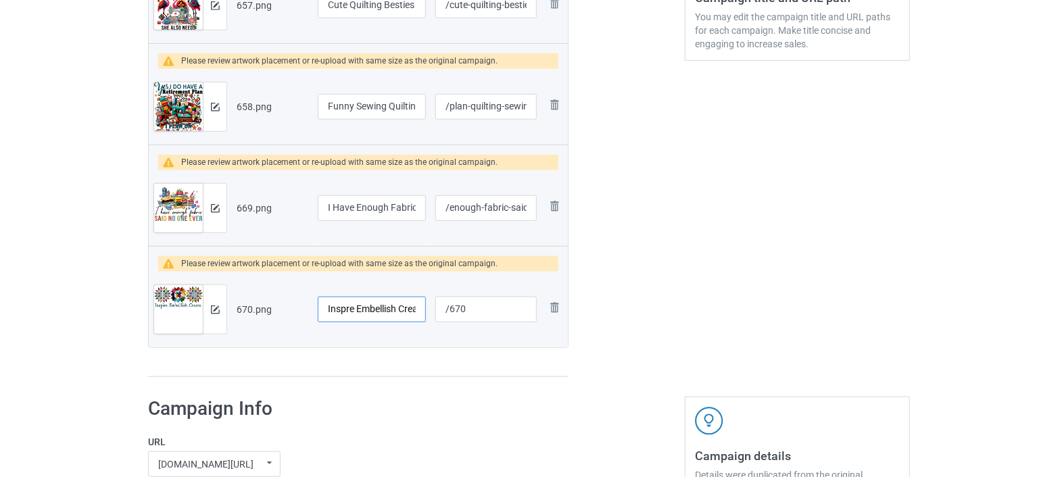
click at [344, 306] on input "Inspre Embellish Create Cute Sewing Quilting Tshirt" at bounding box center [372, 310] width 108 height 26
drag, startPoint x: 326, startPoint y: 308, endPoint x: 433, endPoint y: 312, distance: 106.9
click at [433, 312] on tr "Preview and edit artwork 670.png Inspre Embellish Create Cute Sewing Quilting T…" at bounding box center [358, 310] width 419 height 76
type input "Inspre Embellish Create Cute Sewing Quilting Tshirt"
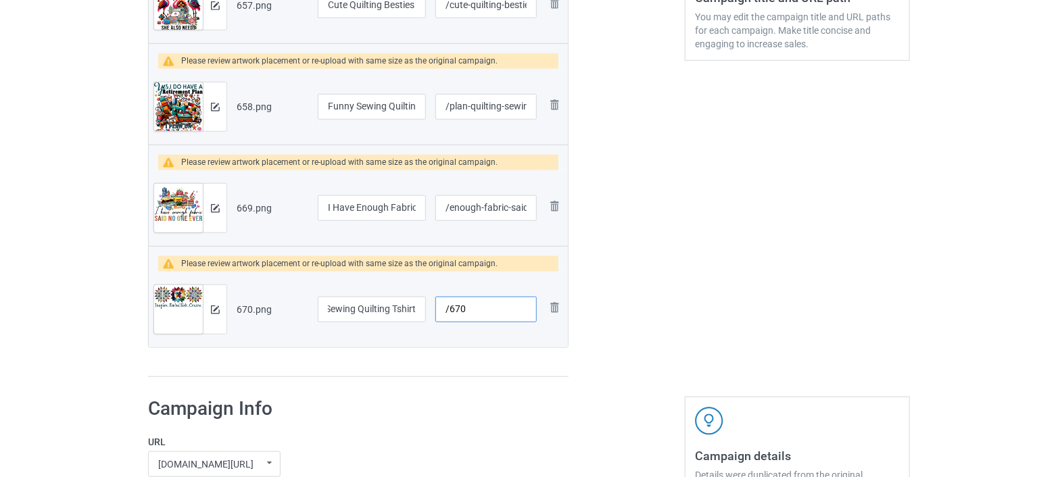
click at [473, 310] on input "/670" at bounding box center [485, 310] width 101 height 26
drag, startPoint x: 473, startPoint y: 310, endPoint x: 429, endPoint y: 320, distance: 44.9
click at [431, 320] on td "/670" at bounding box center [486, 310] width 111 height 76
paste input "inspre embellish create cute sewing quilting tshirt"
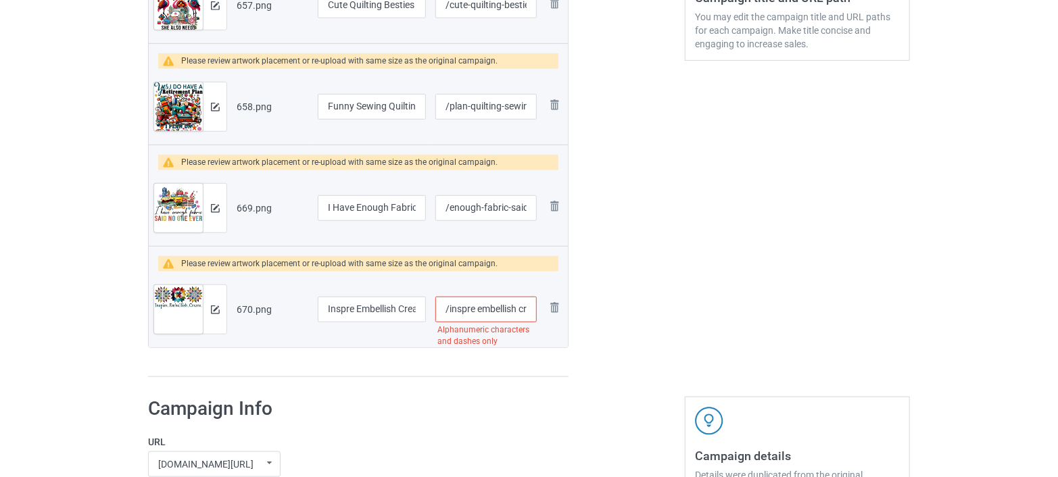
drag, startPoint x: 487, startPoint y: 304, endPoint x: 428, endPoint y: 316, distance: 60.0
click at [428, 316] on tr "Preview and edit artwork 670.png Inspre Embellish Create Cute Sewing Quilting T…" at bounding box center [358, 310] width 419 height 76
click at [479, 308] on input "/inspre embellish create cute sewing quilting tshirt" at bounding box center [485, 310] width 101 height 26
click at [476, 313] on input "/inspre embellish create cute sewing quilting tshirt" at bounding box center [485, 310] width 101 height 26
drag, startPoint x: 464, startPoint y: 311, endPoint x: 514, endPoint y: 310, distance: 49.4
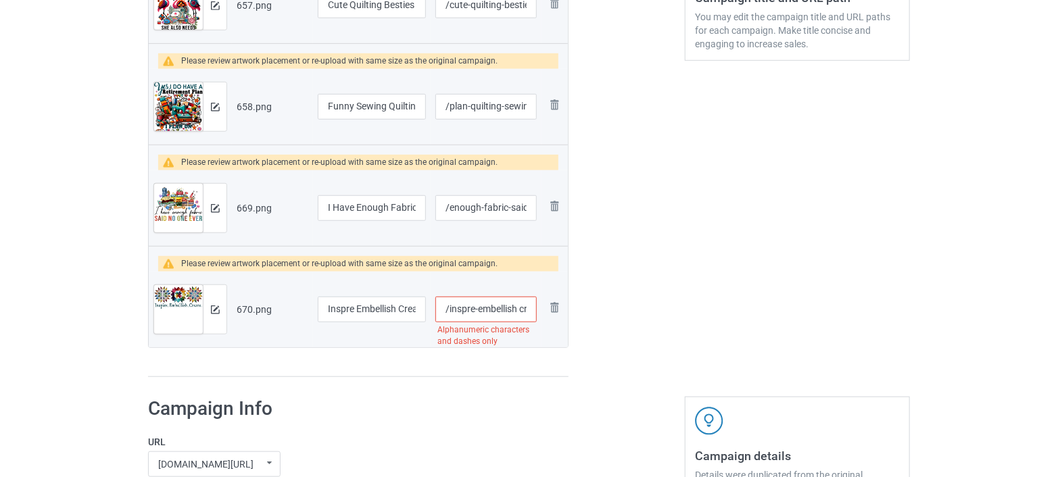
click at [514, 310] on input "/inspre-embellish create cute sewing quilting tshirt" at bounding box center [485, 310] width 101 height 26
click at [505, 304] on input "/inspre-embellish create cute sewing quilting tshirt" at bounding box center [485, 310] width 101 height 26
click at [519, 312] on input "/inspre-embellish create cute sewing quilting tshirt" at bounding box center [485, 310] width 101 height 26
drag, startPoint x: 479, startPoint y: 307, endPoint x: 542, endPoint y: 307, distance: 62.9
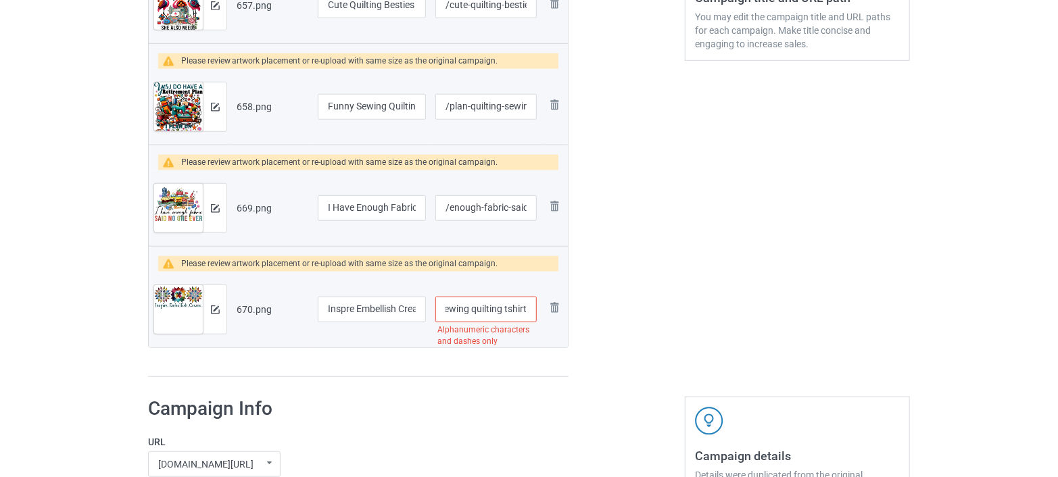
click at [542, 307] on tr "Preview and edit artwork 670.png Inspre Embellish Create Cute Sewing Quilting T…" at bounding box center [358, 310] width 419 height 76
click at [475, 306] on input "/inspre-embellish-create cute sewing quilting tshirt" at bounding box center [485, 310] width 101 height 26
click at [474, 310] on input "/inspre-embellish-create cute sewing quilting tshirt" at bounding box center [485, 310] width 101 height 26
click at [508, 310] on input "/inspre-embellish-create cute sewing-quilting tshirt" at bounding box center [485, 310] width 101 height 26
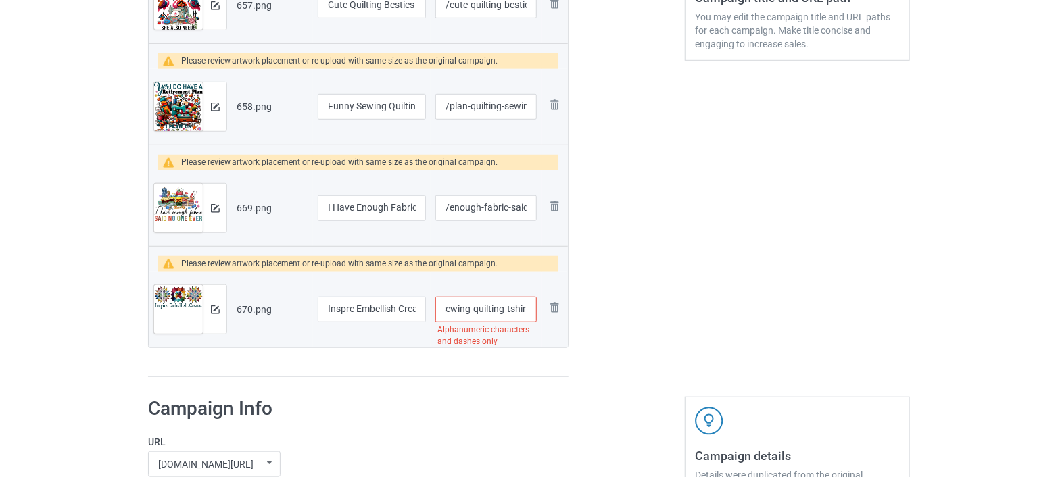
scroll to position [0, 130]
drag, startPoint x: 483, startPoint y: 314, endPoint x: 529, endPoint y: 314, distance: 46.6
click at [529, 314] on input "/inspre-embellish-create cute sewing-quilting-tshirt" at bounding box center [485, 310] width 101 height 26
click at [616, 324] on div at bounding box center [626, 38] width 97 height 697
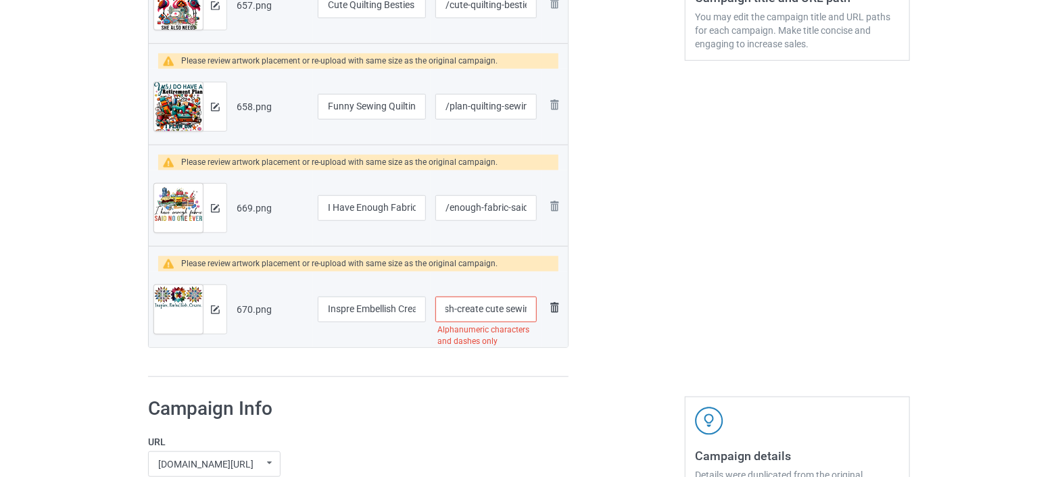
scroll to position [0, 130]
drag, startPoint x: 467, startPoint y: 308, endPoint x: 556, endPoint y: 308, distance: 89.2
click at [556, 308] on tr "Preview and edit artwork 670.png Inspre Embellish Create Cute Sewing Quilting T…" at bounding box center [358, 310] width 419 height 76
click at [651, 326] on div at bounding box center [626, 38] width 97 height 697
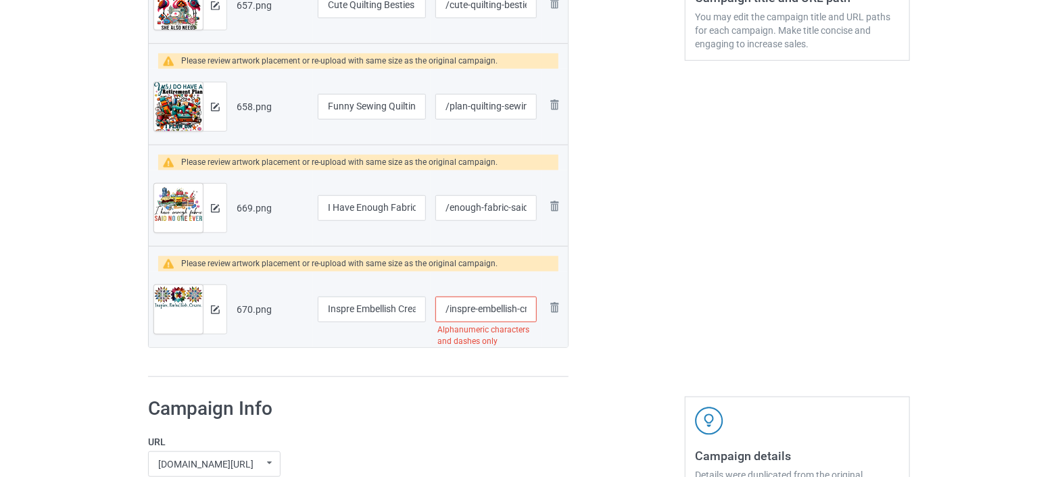
click at [482, 311] on input "/inspre-embellish-create cute sewing-quilting-tshirt" at bounding box center [485, 310] width 101 height 26
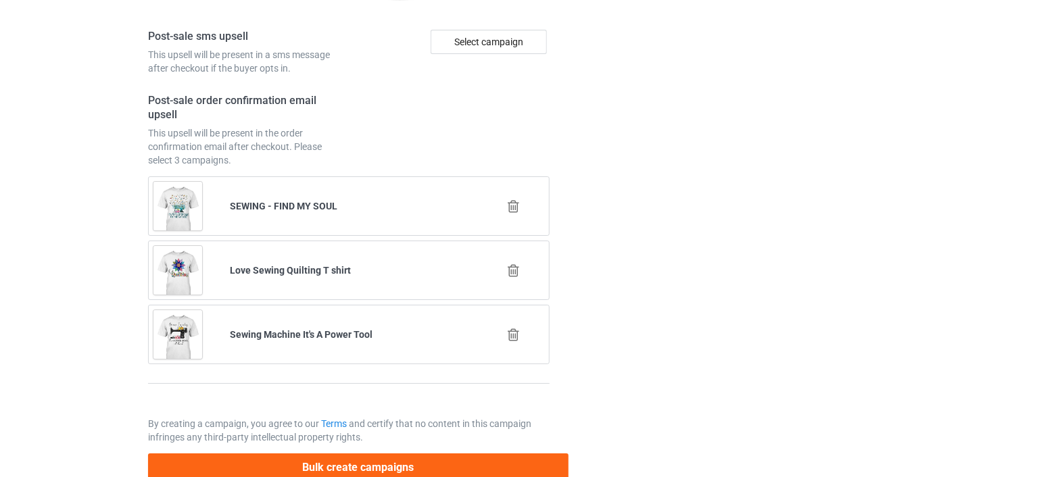
scroll to position [2288, 0]
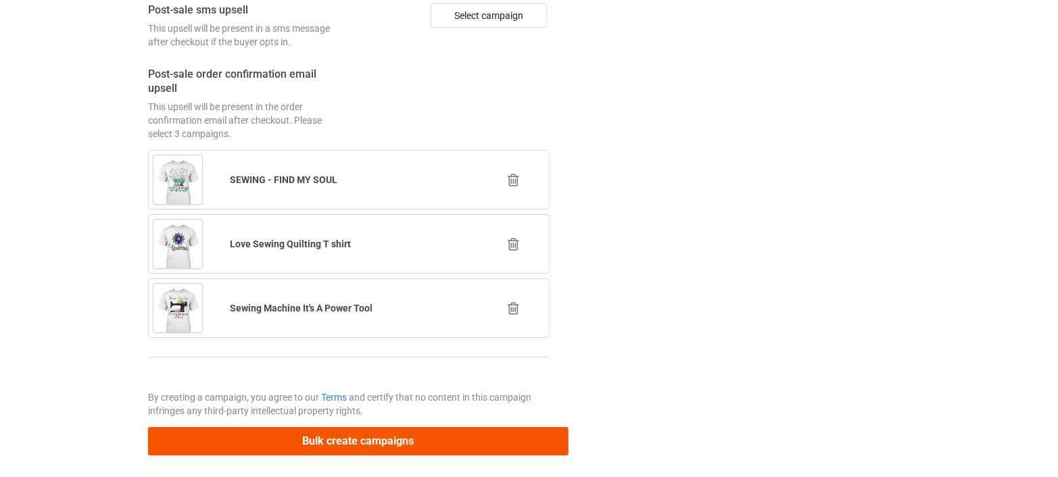
type input "/inspre-embellish-create-cute-sewing-quilting"
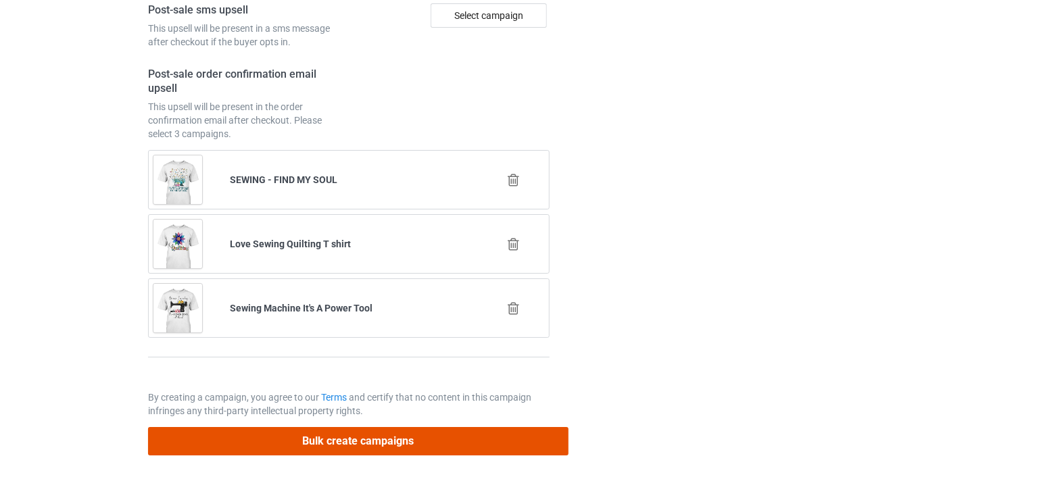
scroll to position [0, 0]
click at [314, 434] on button "Bulk create campaigns" at bounding box center [358, 441] width 420 height 28
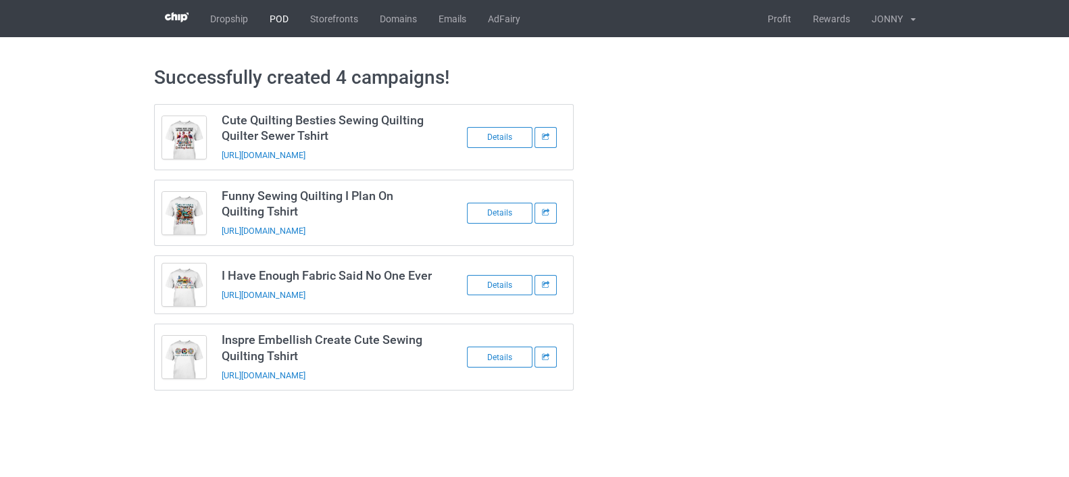
click at [276, 16] on link "POD" at bounding box center [279, 18] width 41 height 37
